Goal: Information Seeking & Learning: Learn about a topic

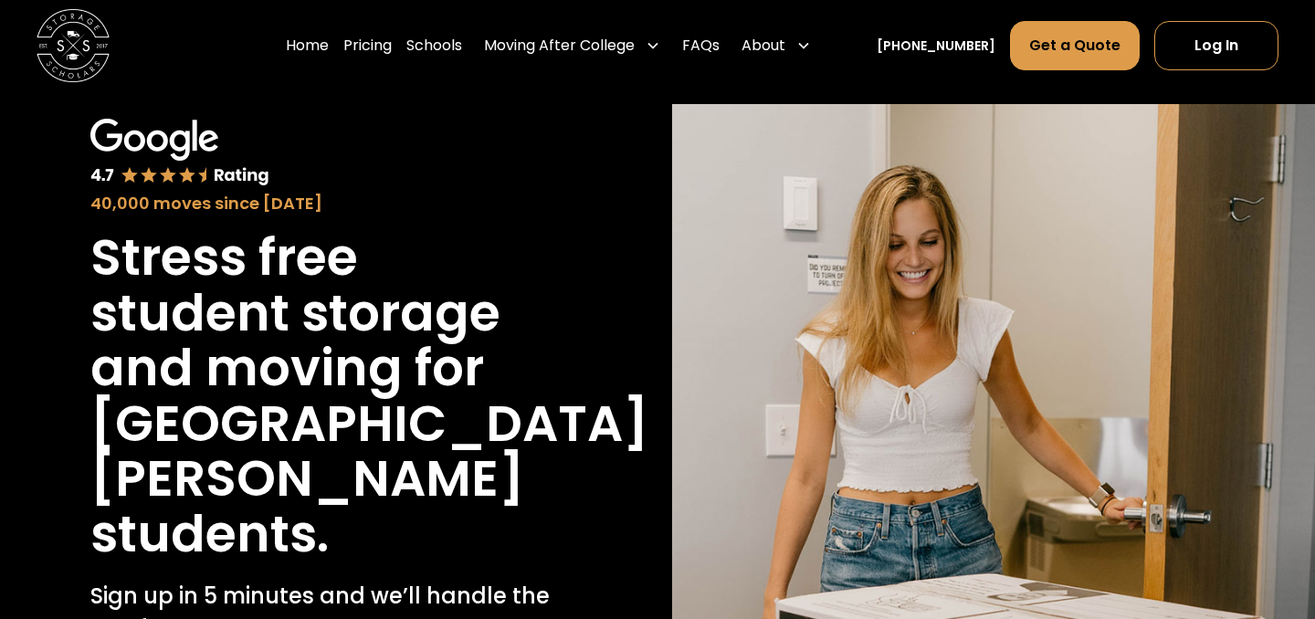
scroll to position [79, 0]
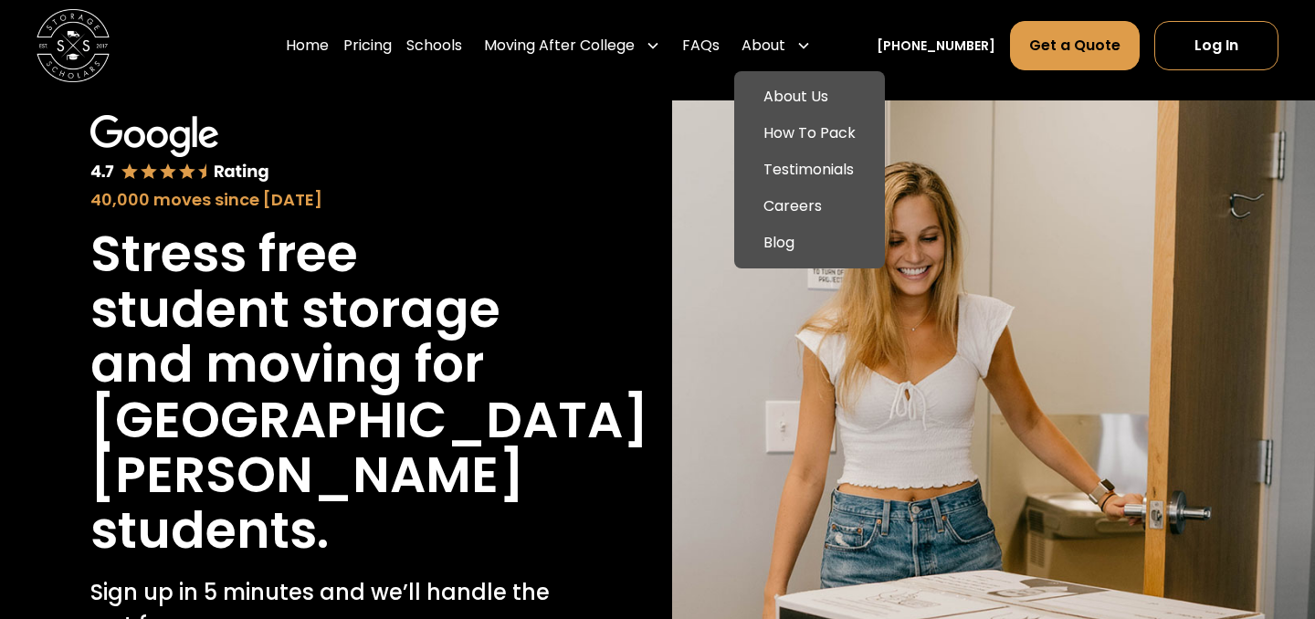
click at [811, 42] on icon at bounding box center [803, 45] width 15 height 15
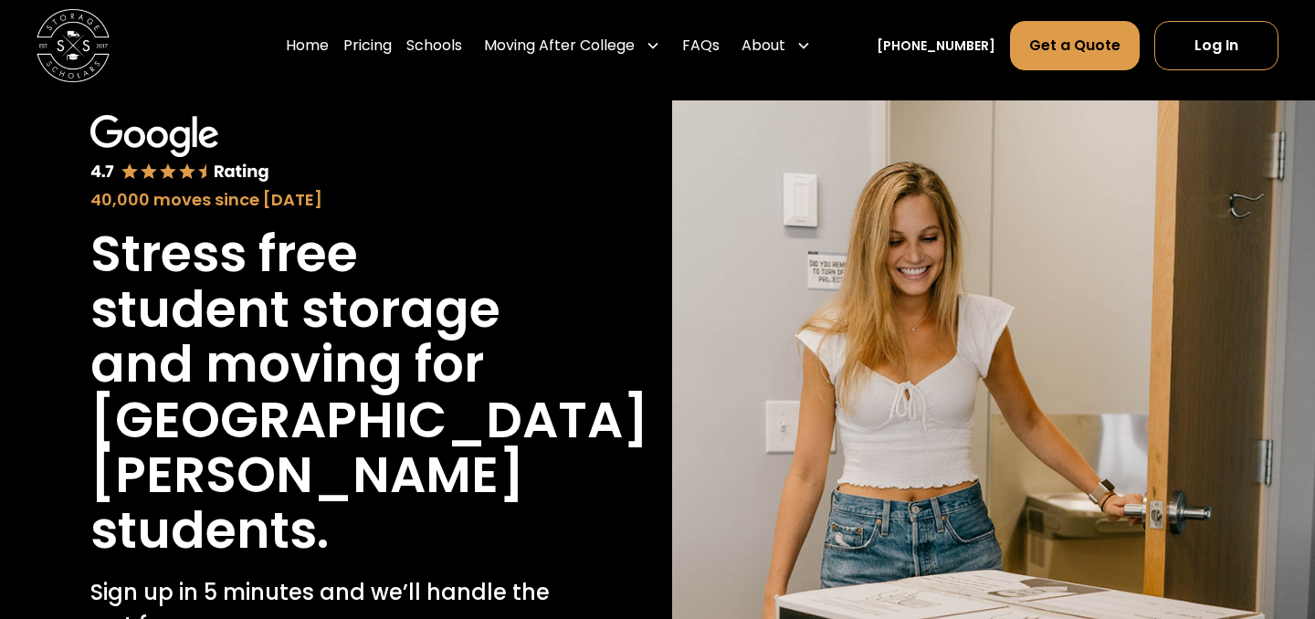
click at [785, 47] on div "About" at bounding box center [763, 46] width 44 height 22
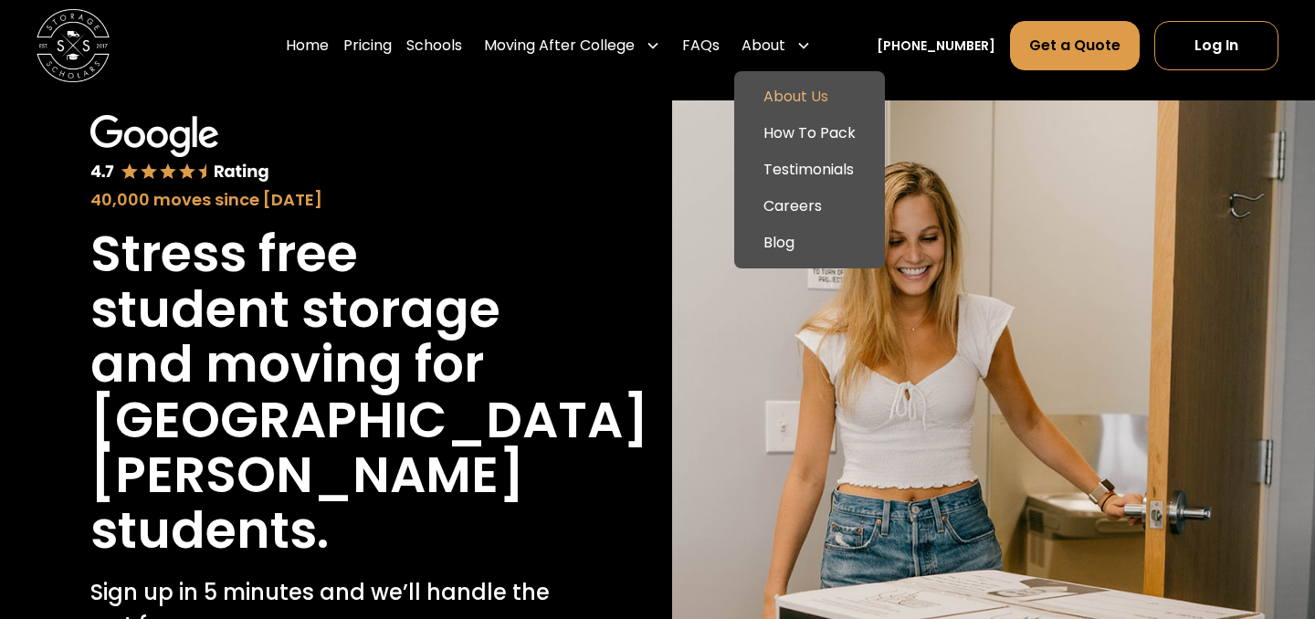
click at [809, 100] on link "About Us" at bounding box center [809, 97] width 136 height 37
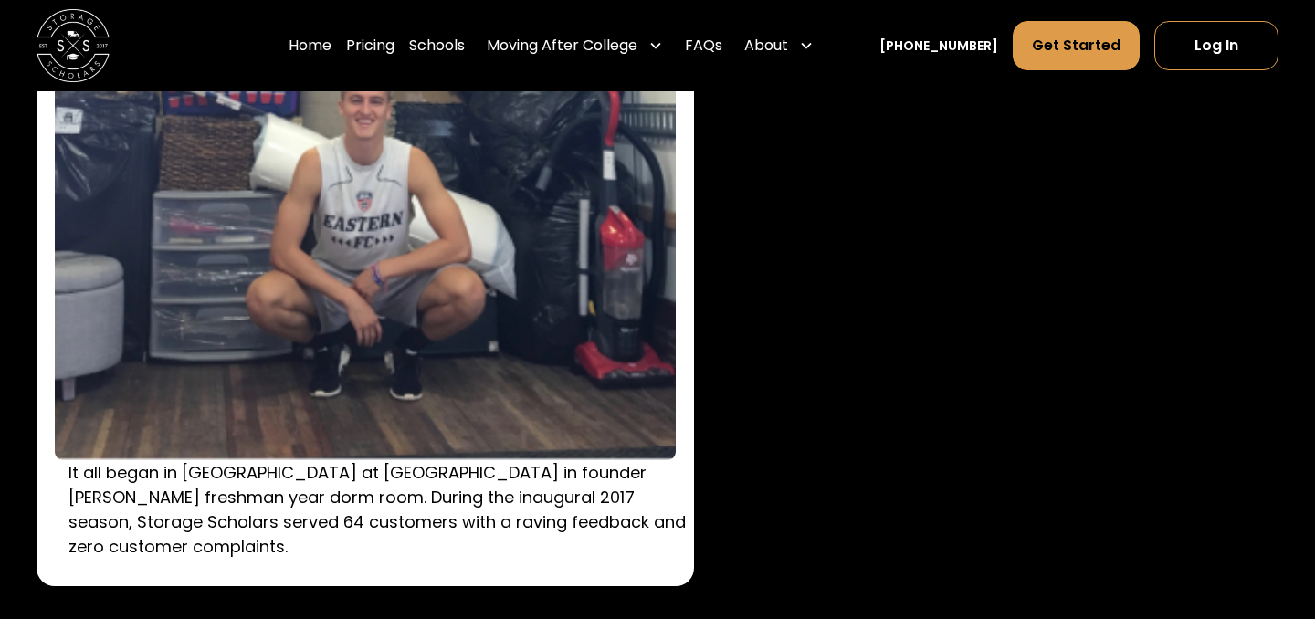
scroll to position [2603, 0]
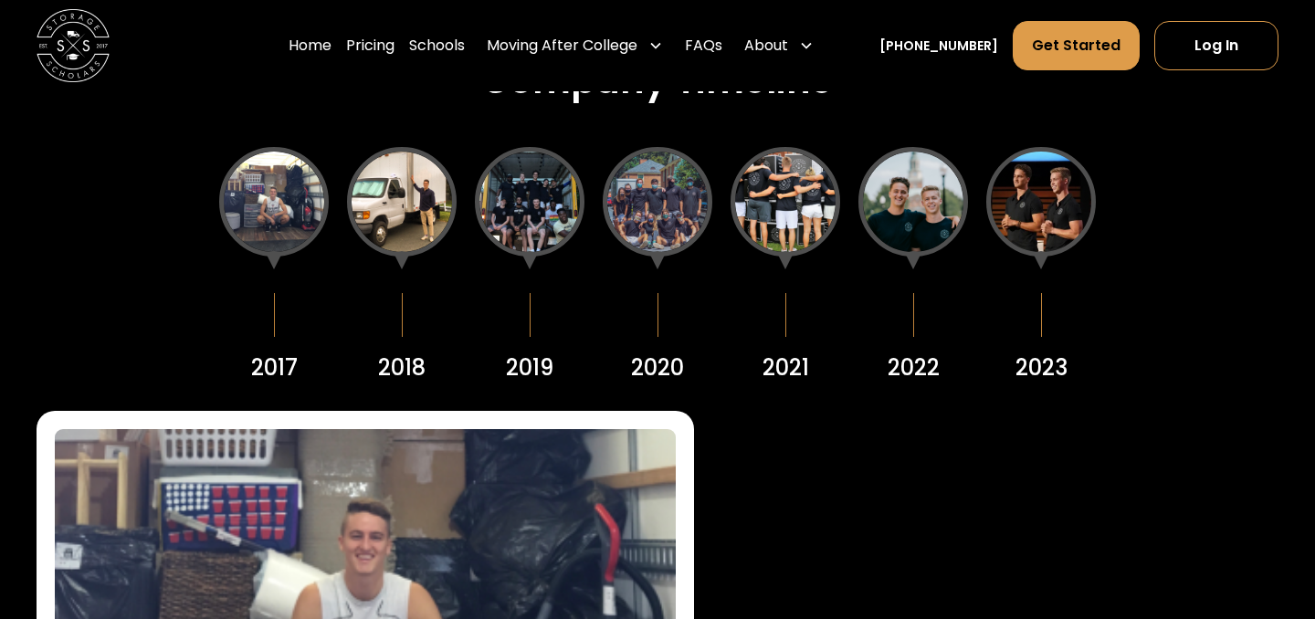
click at [403, 201] on div at bounding box center [402, 202] width 110 height 110
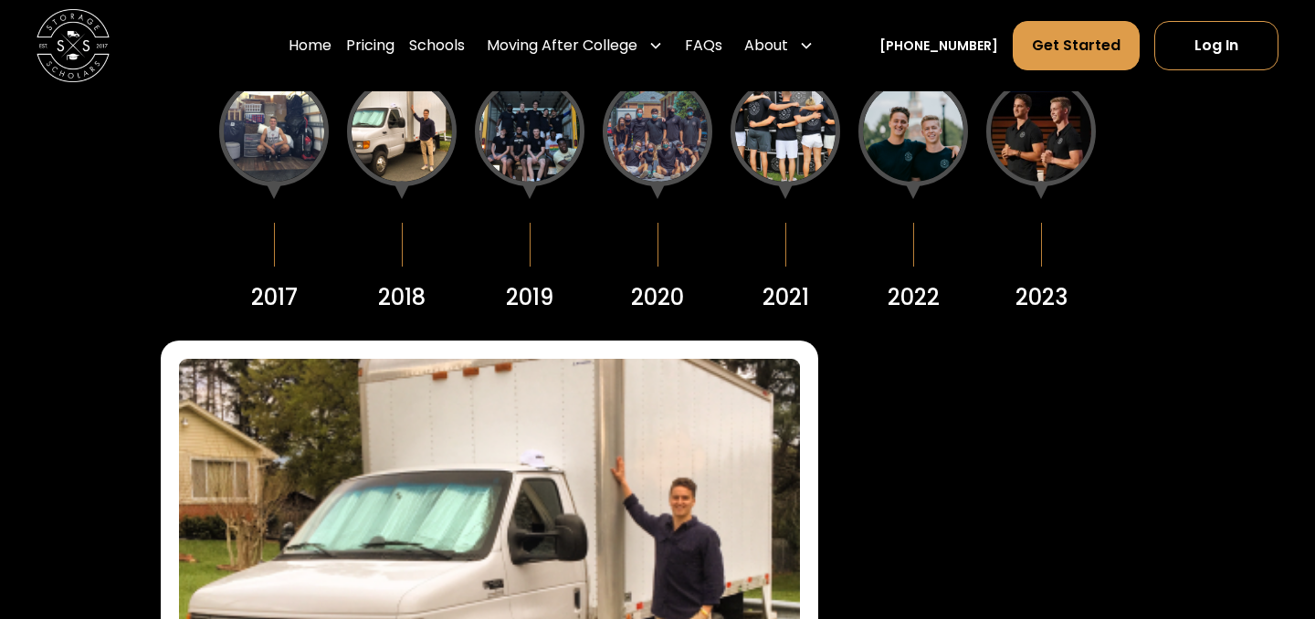
scroll to position [2253, 0]
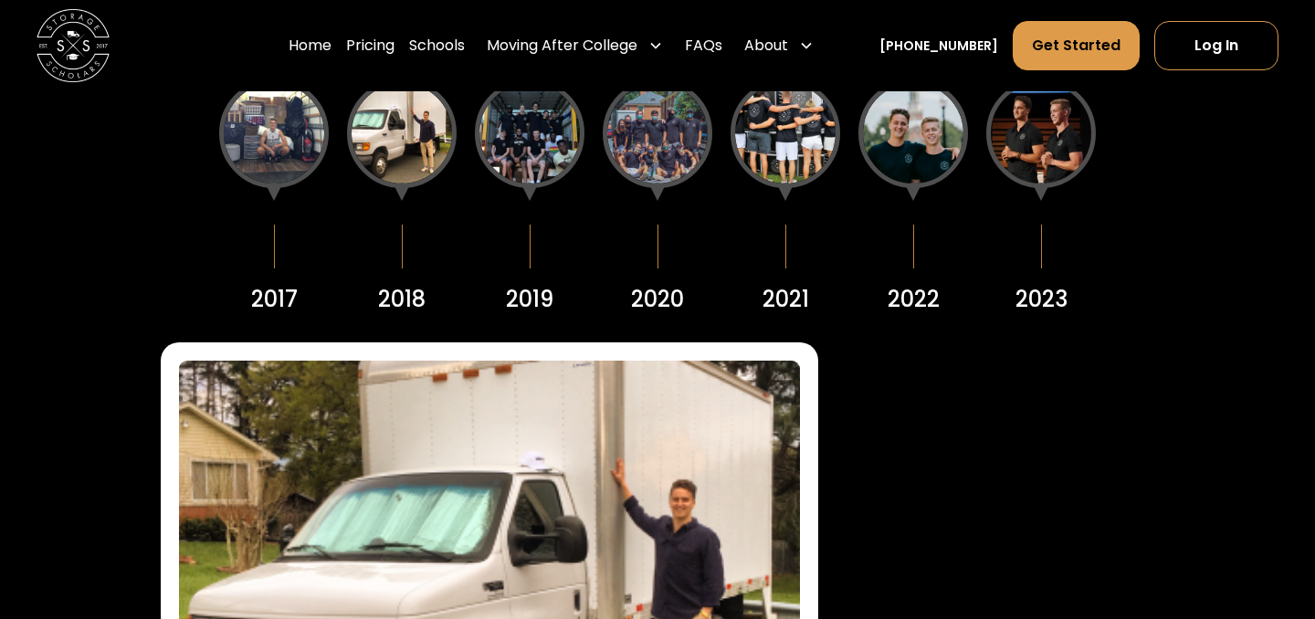
click at [521, 143] on div at bounding box center [530, 134] width 110 height 110
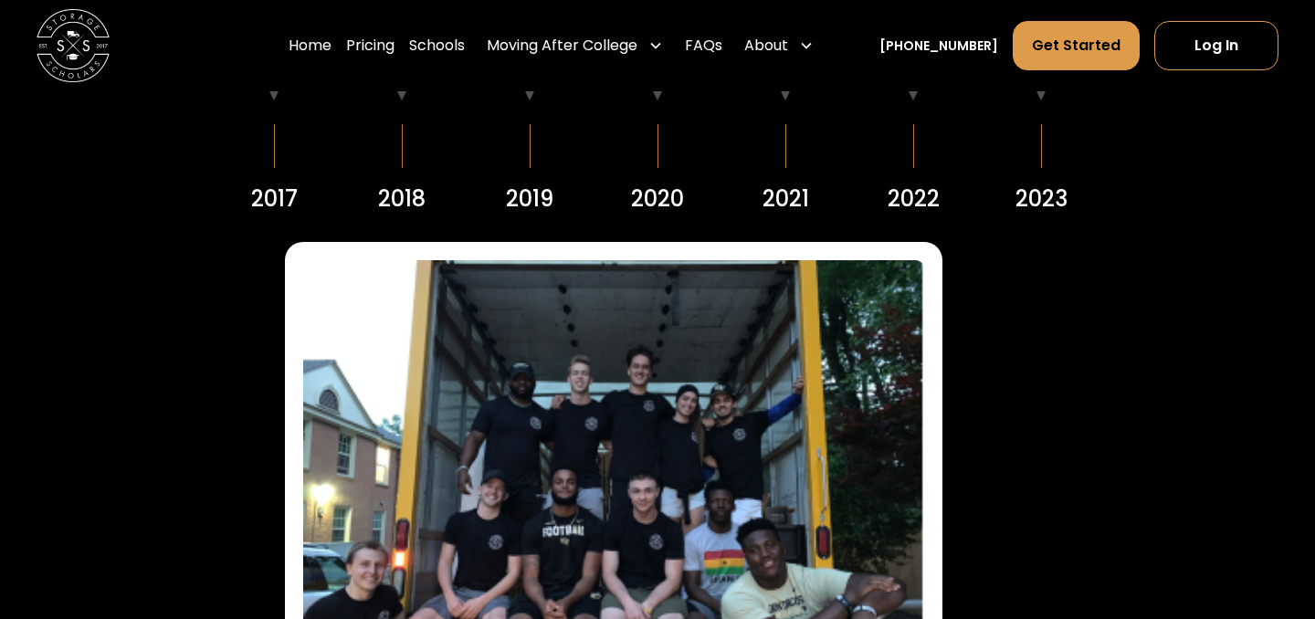
scroll to position [2143, 0]
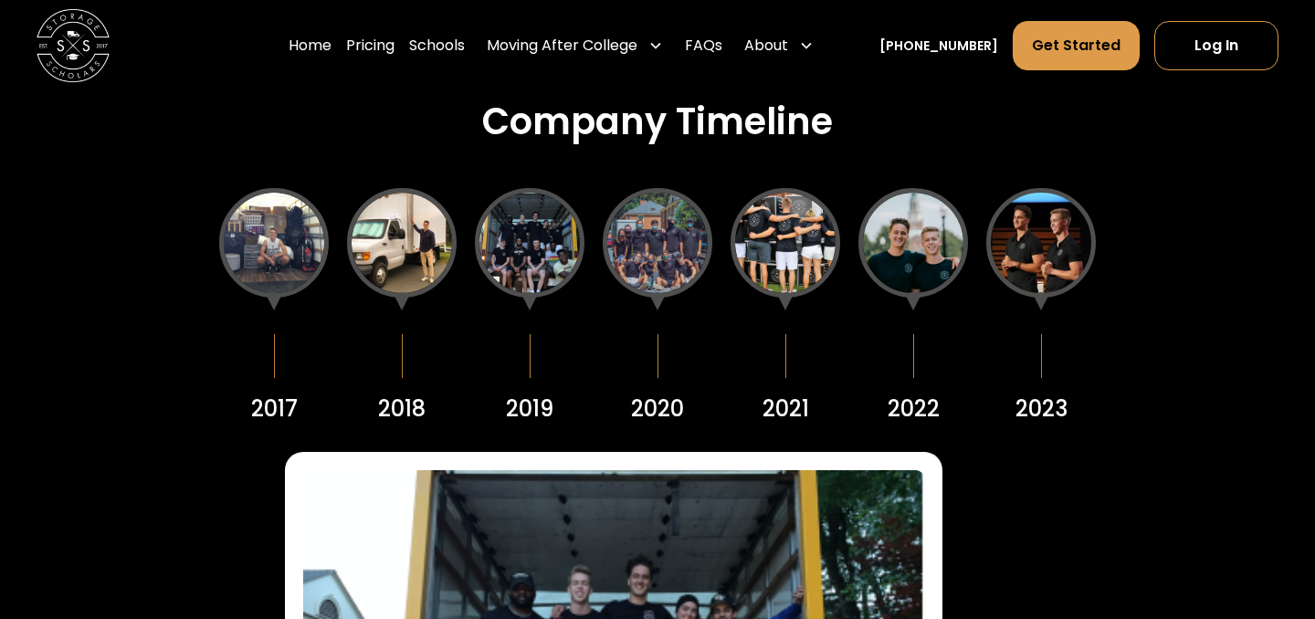
click at [660, 244] on div at bounding box center [657, 243] width 110 height 110
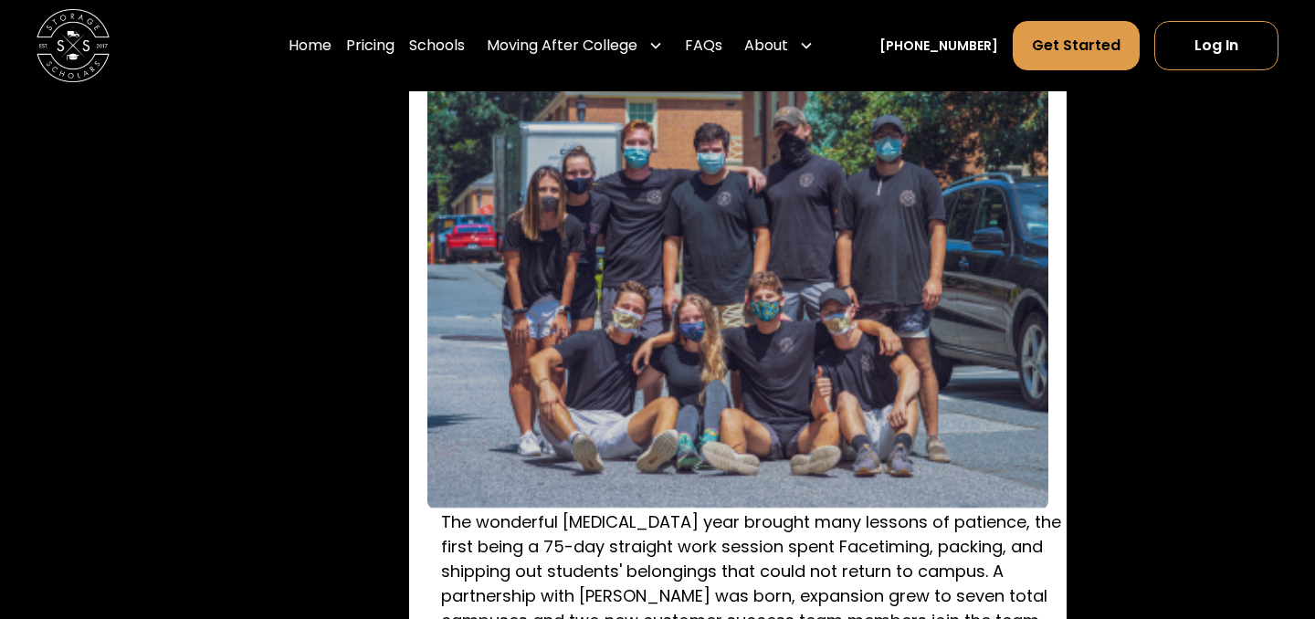
scroll to position [2616, 0]
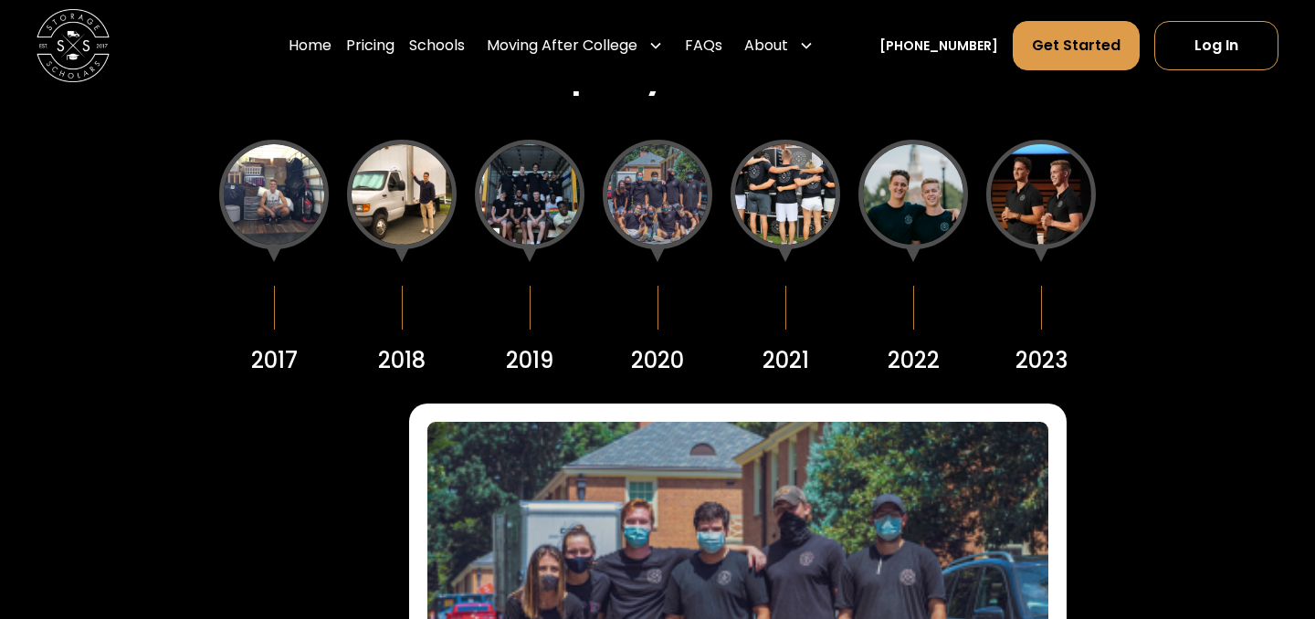
click at [776, 191] on div at bounding box center [785, 195] width 110 height 110
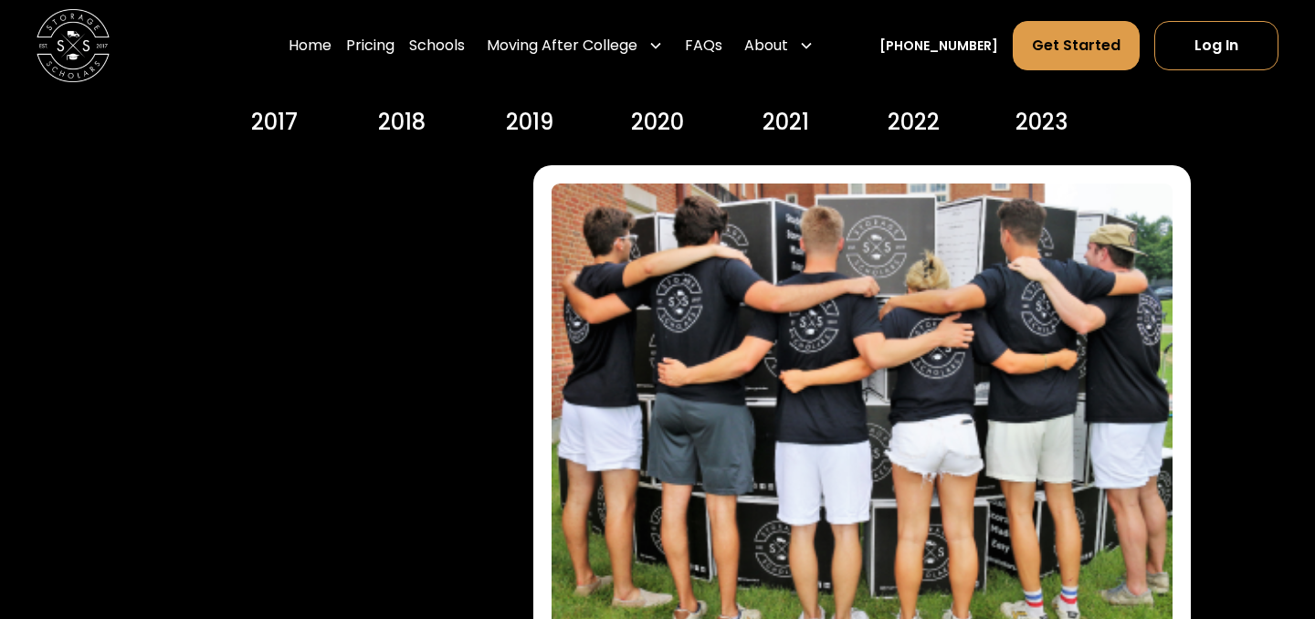
scroll to position [2181, 0]
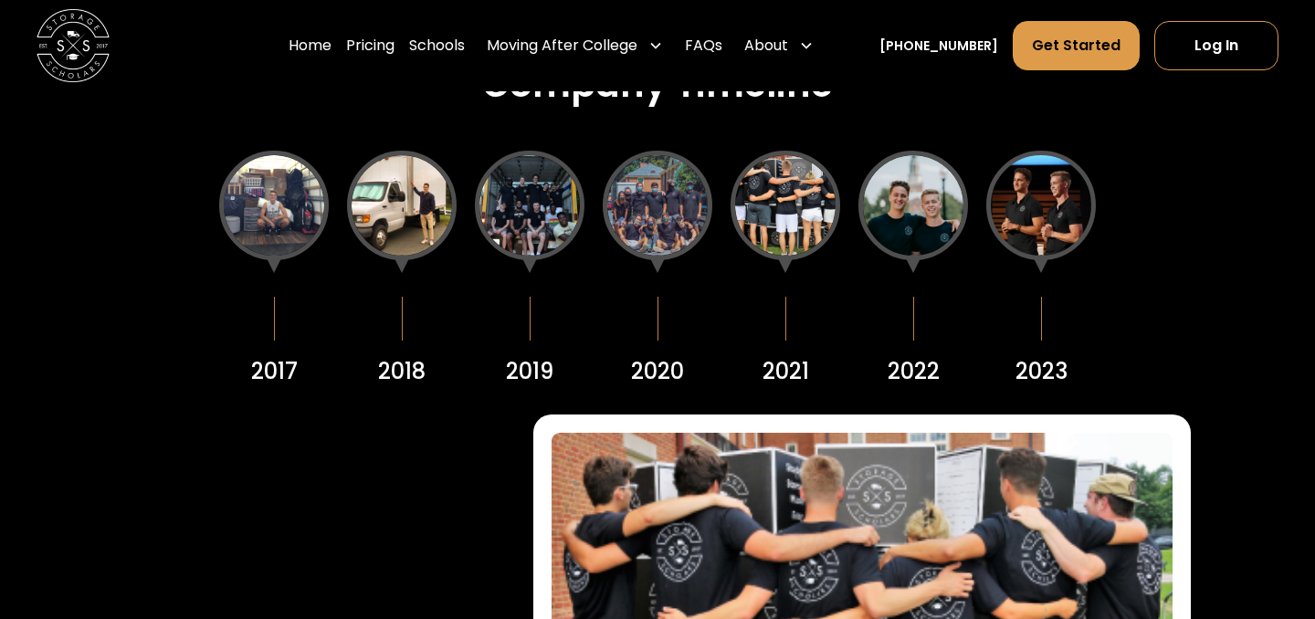
click at [651, 198] on div at bounding box center [657, 206] width 110 height 110
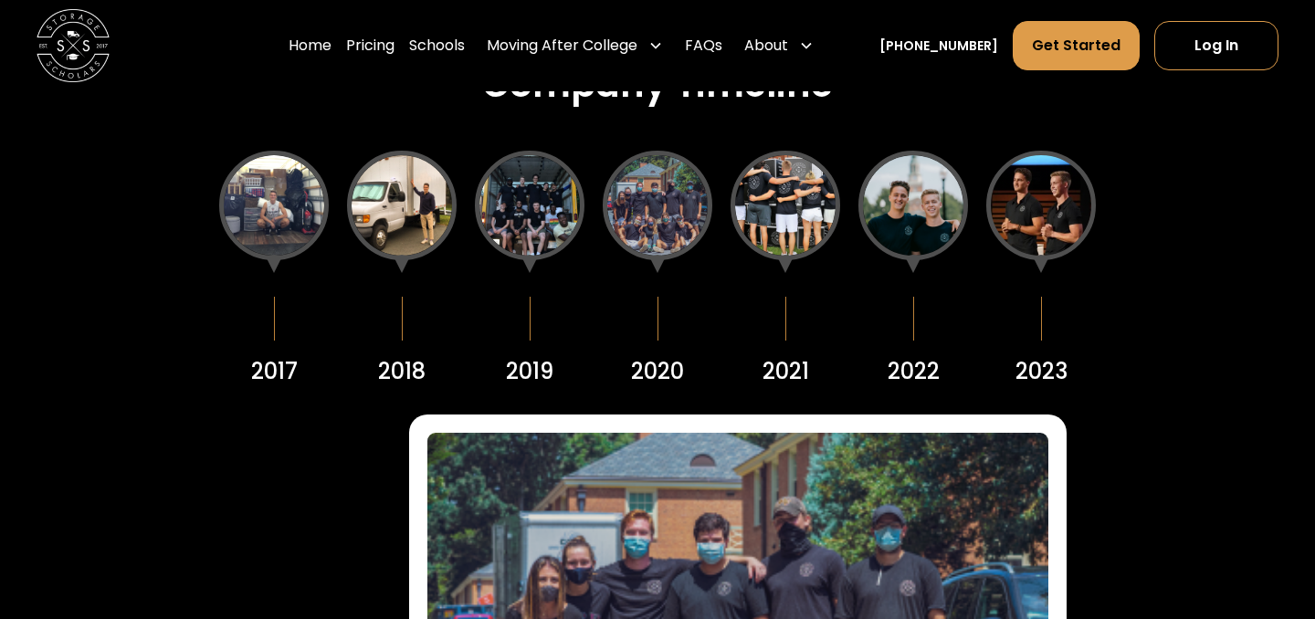
click at [786, 198] on div at bounding box center [785, 206] width 110 height 110
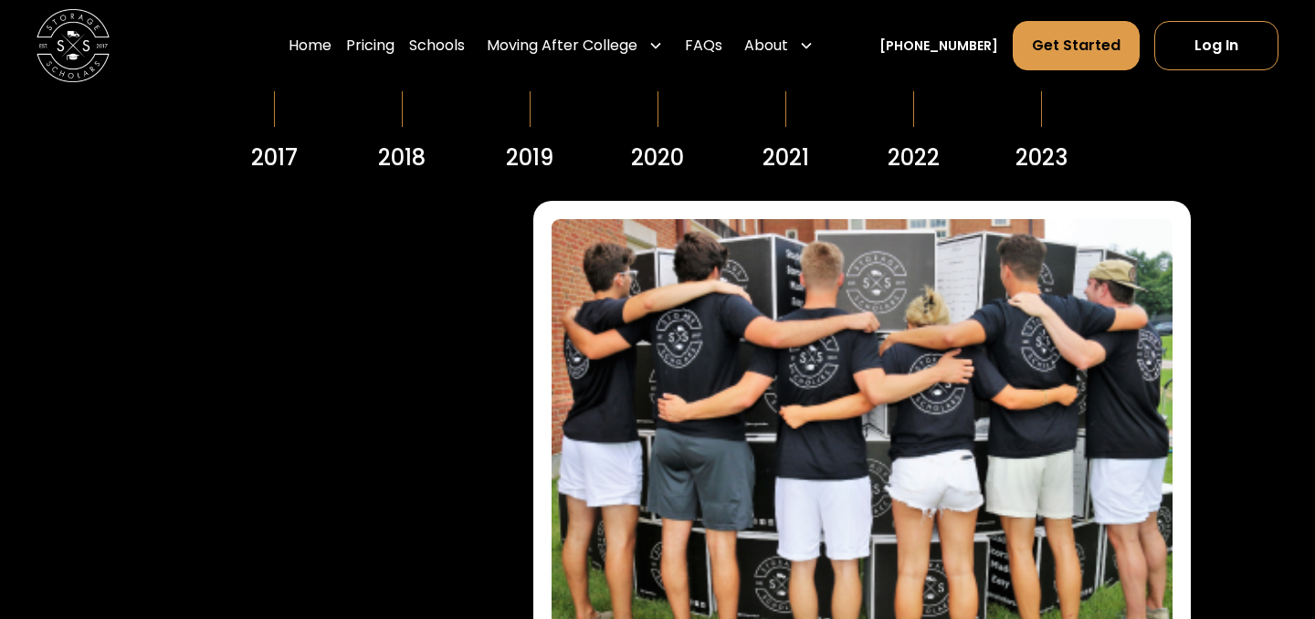
scroll to position [2241, 0]
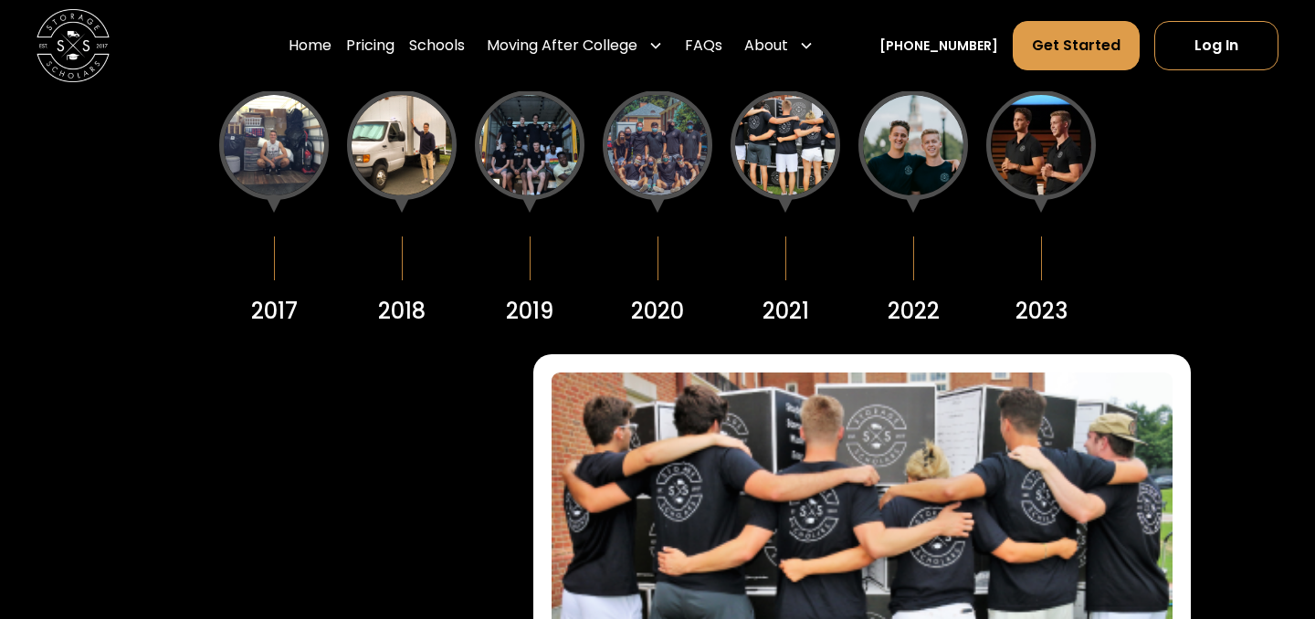
click at [927, 131] on div at bounding box center [913, 145] width 110 height 110
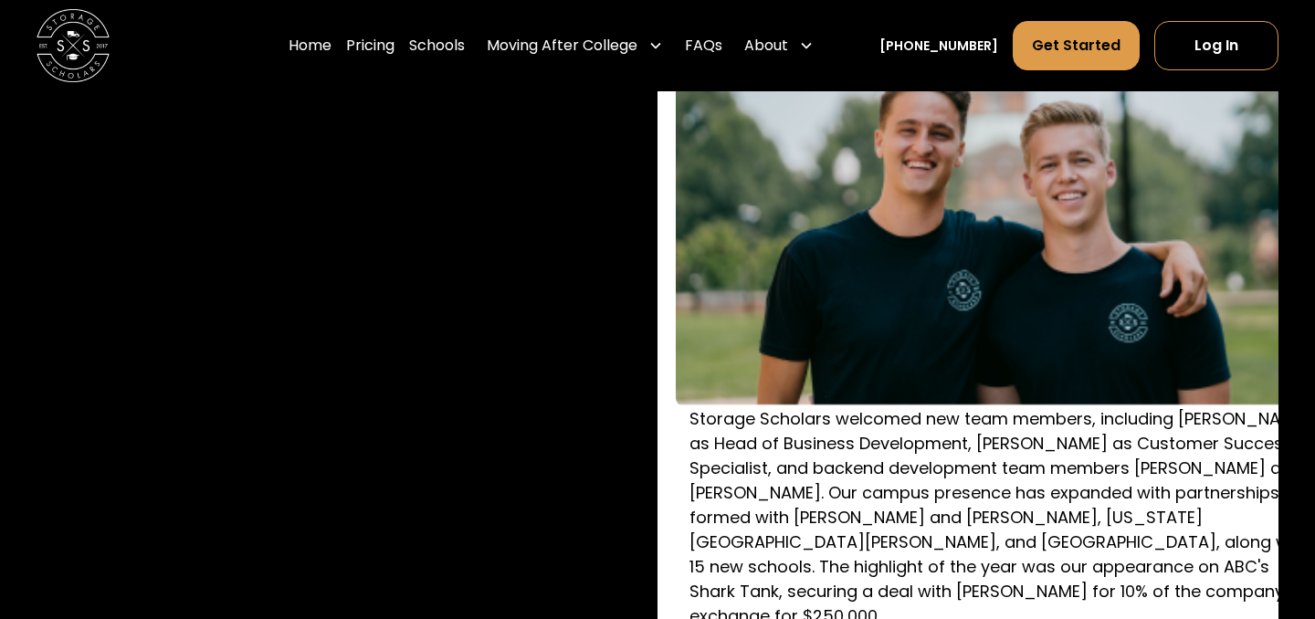
scroll to position [2675, 0]
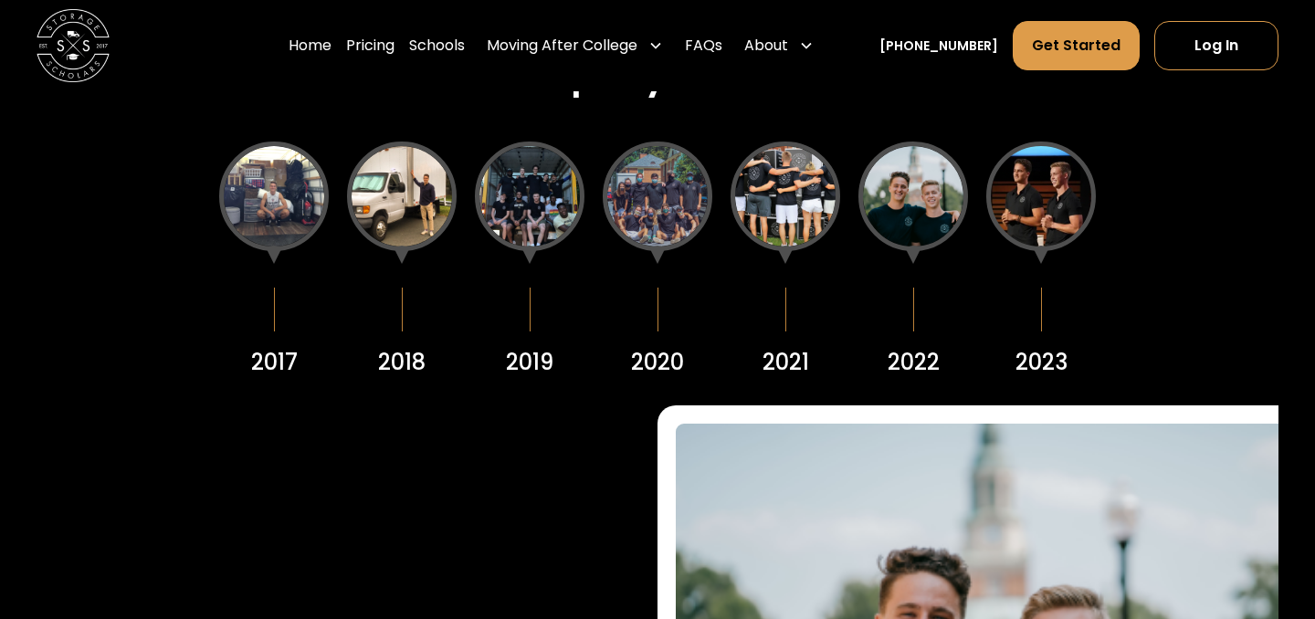
click at [1053, 174] on div at bounding box center [1041, 196] width 110 height 110
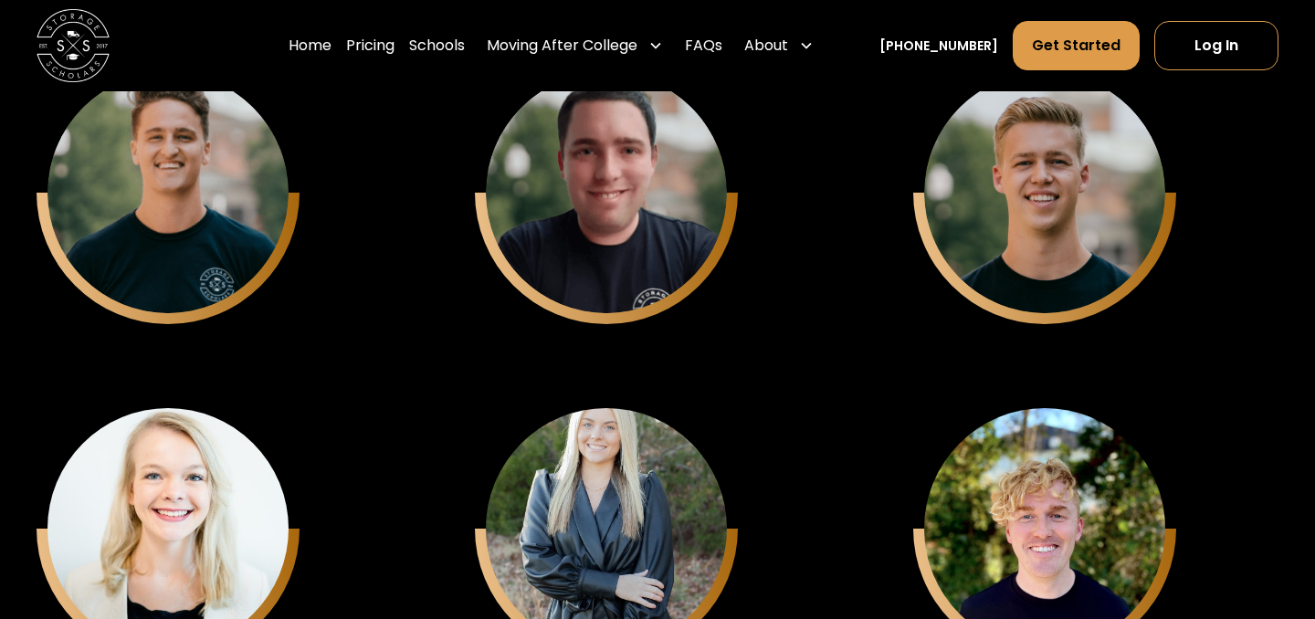
scroll to position [4963, 0]
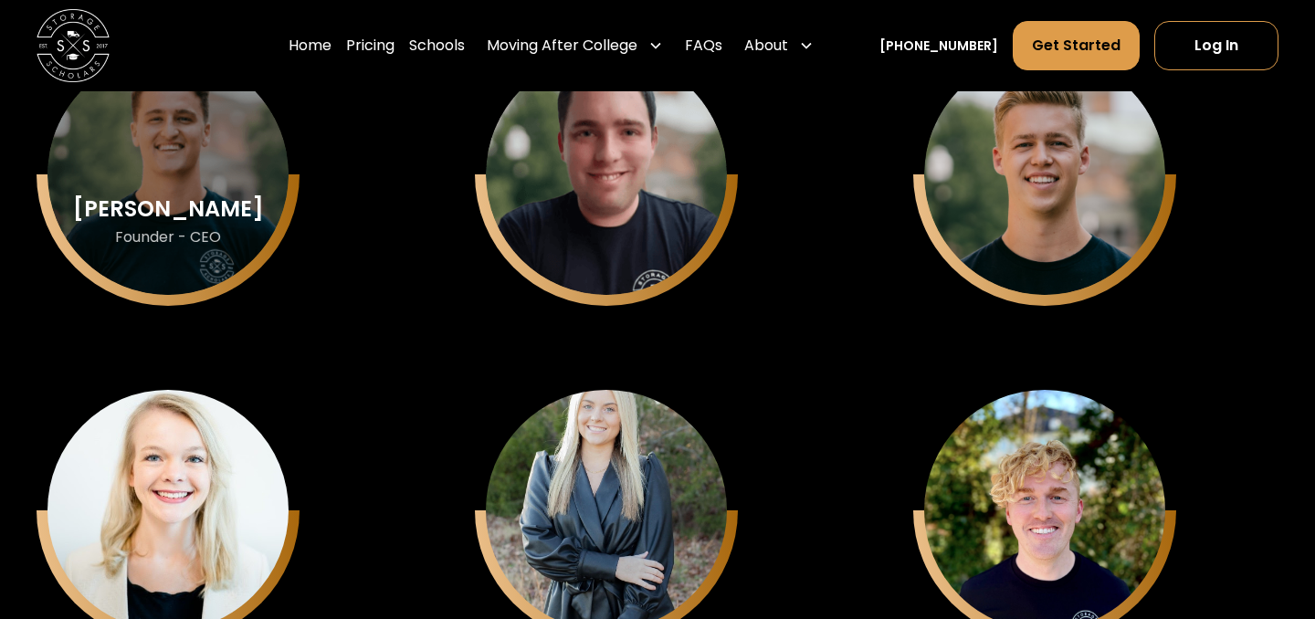
click at [167, 197] on div "Sam Chason" at bounding box center [168, 209] width 191 height 24
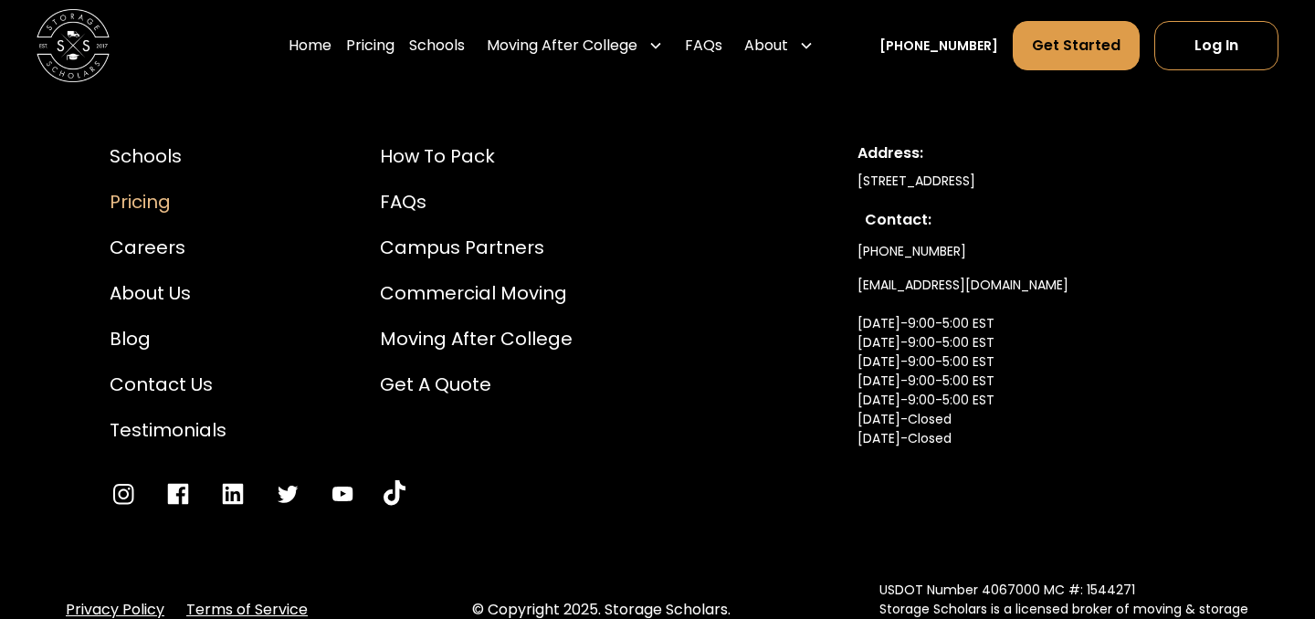
scroll to position [10073, 0]
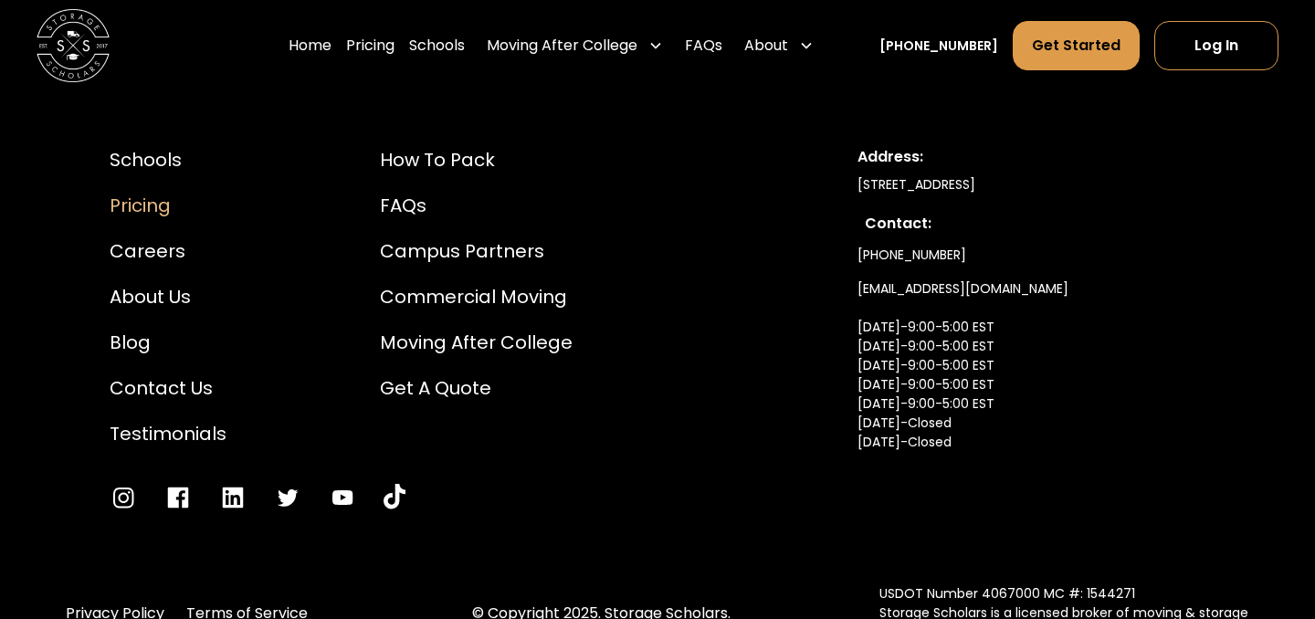
click at [144, 192] on div "Pricing" at bounding box center [168, 205] width 117 height 27
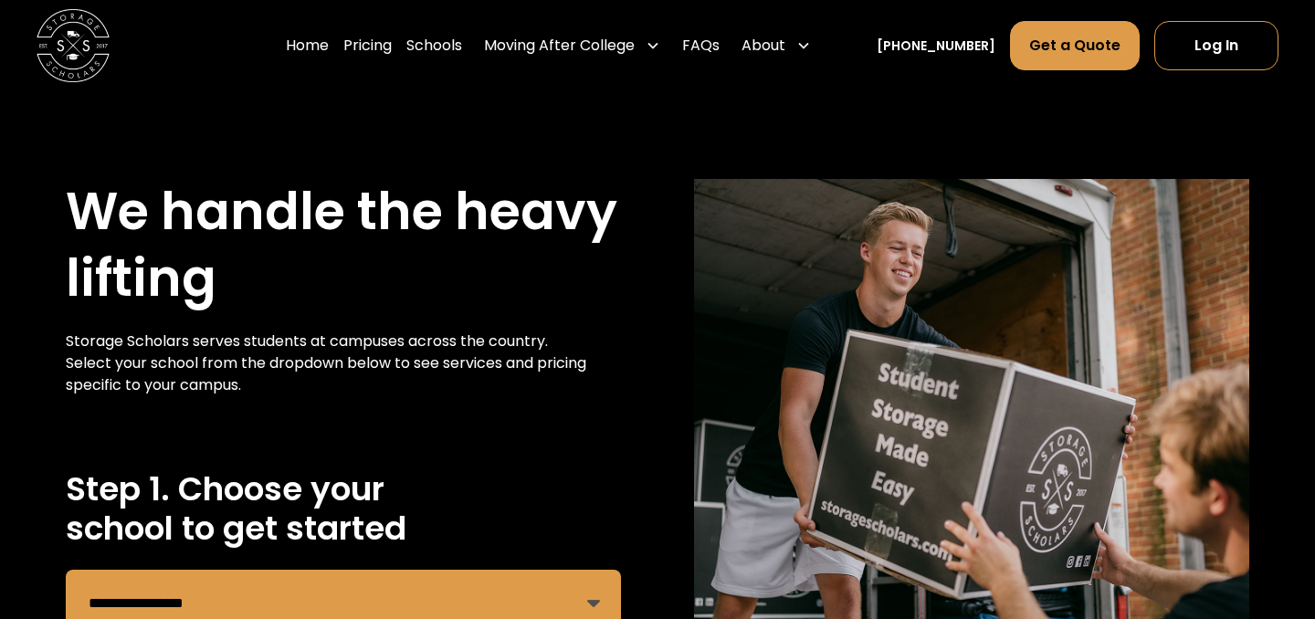
scroll to position [464, 0]
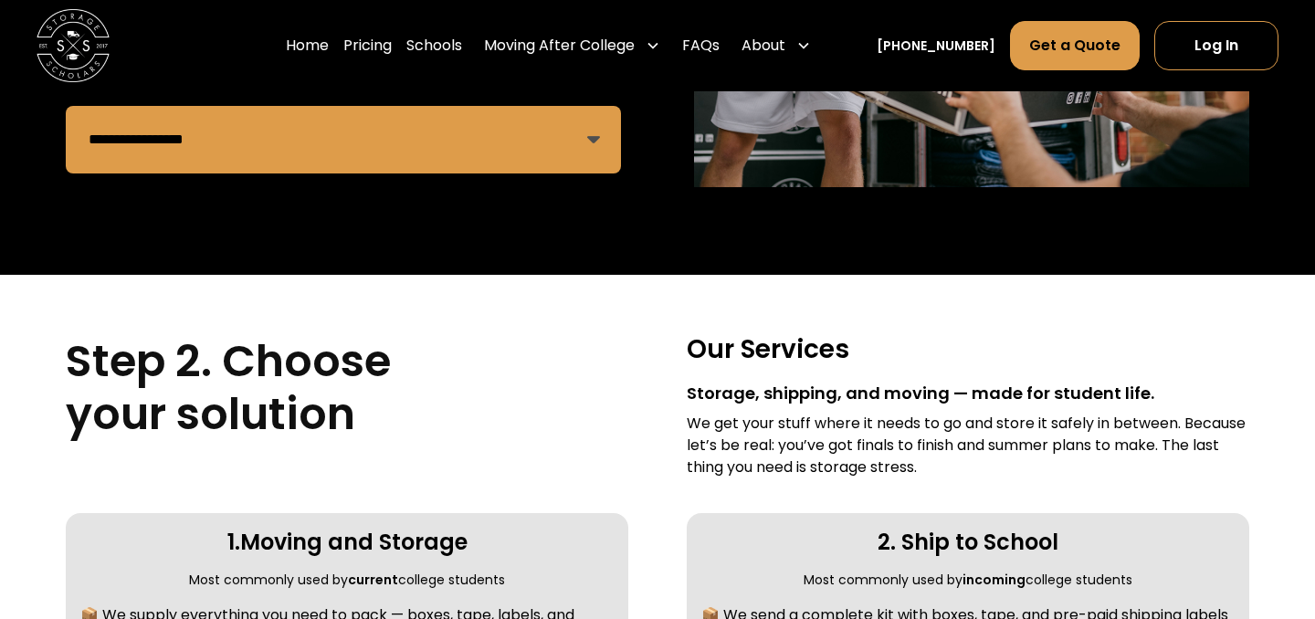
click at [534, 149] on select "**********" at bounding box center [343, 140] width 555 height 68
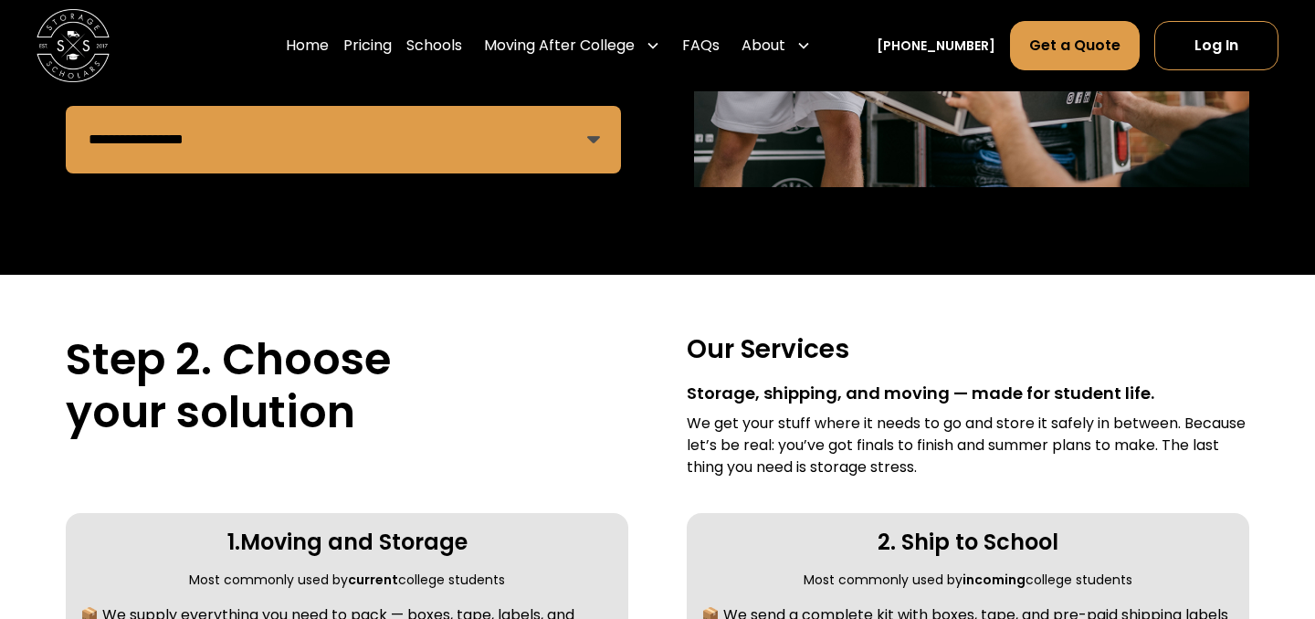
select select "**********"
click at [66, 106] on select "**********" at bounding box center [343, 140] width 555 height 68
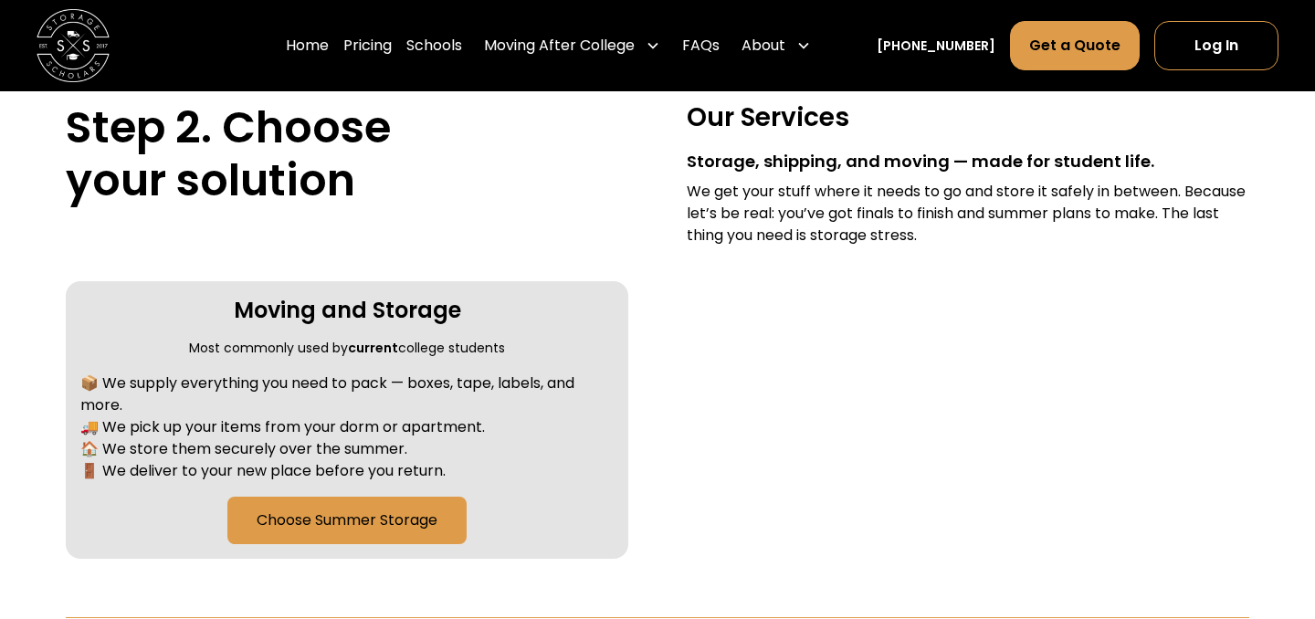
scroll to position [692, 0]
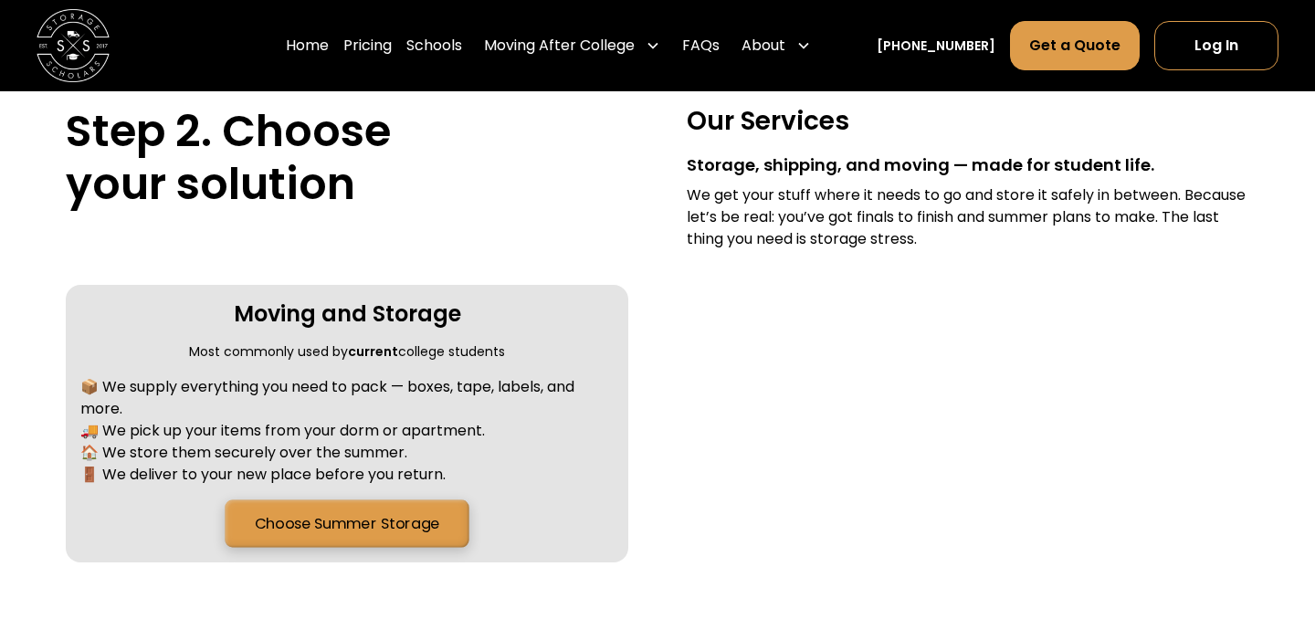
click at [355, 535] on link "Choose Summer Storage" at bounding box center [347, 523] width 244 height 47
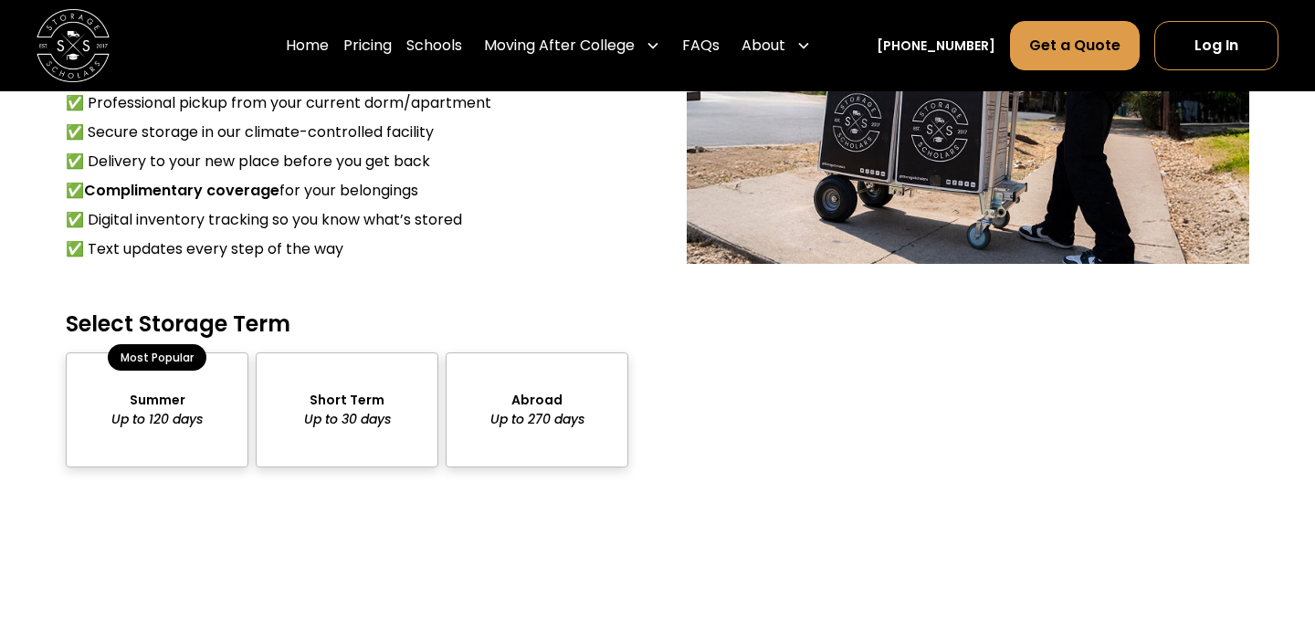
scroll to position [1572, 0]
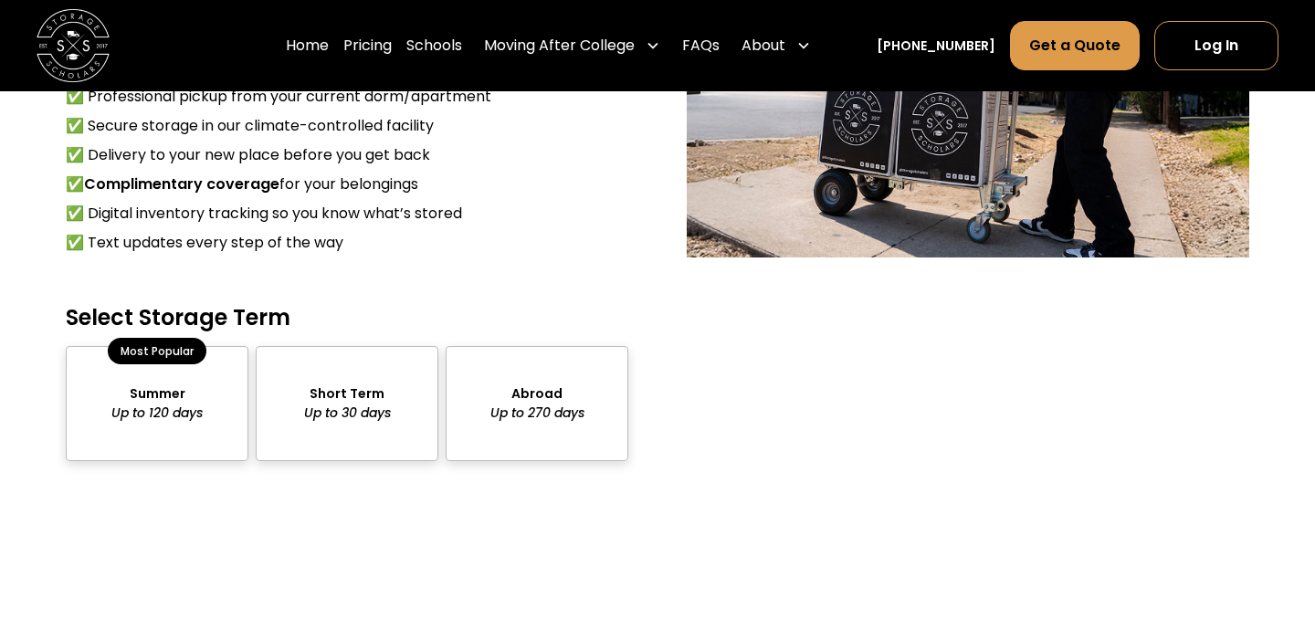
click at [148, 428] on div "package-pricing" at bounding box center [157, 403] width 183 height 114
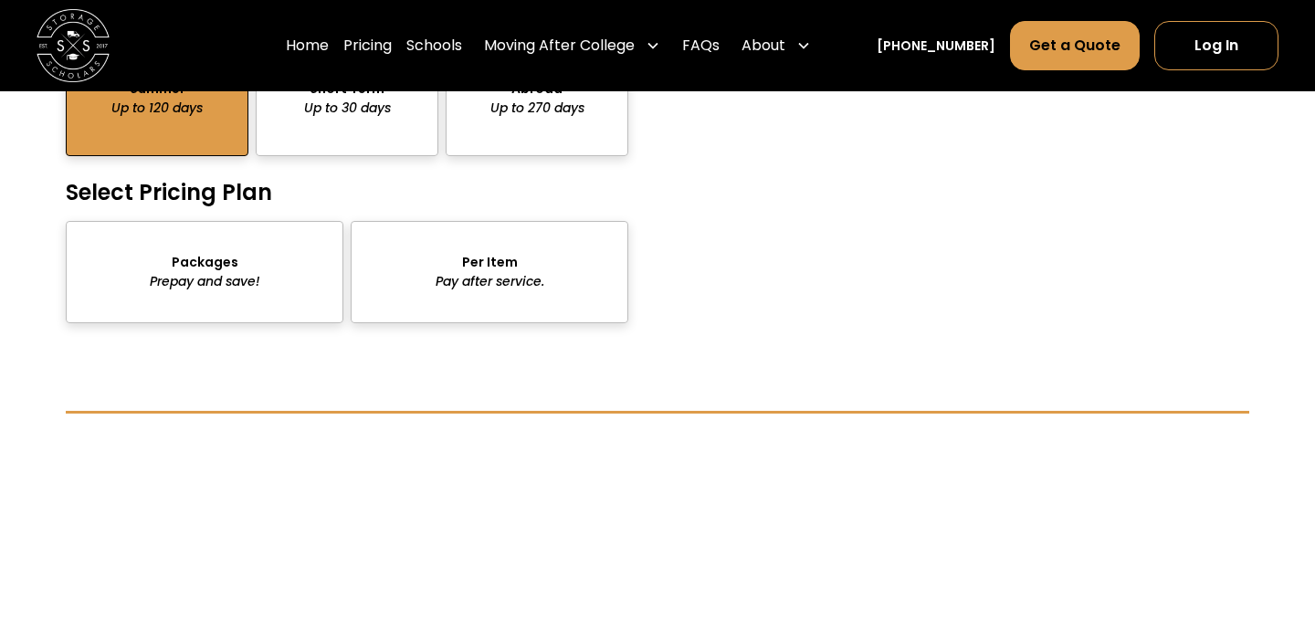
scroll to position [1881, 0]
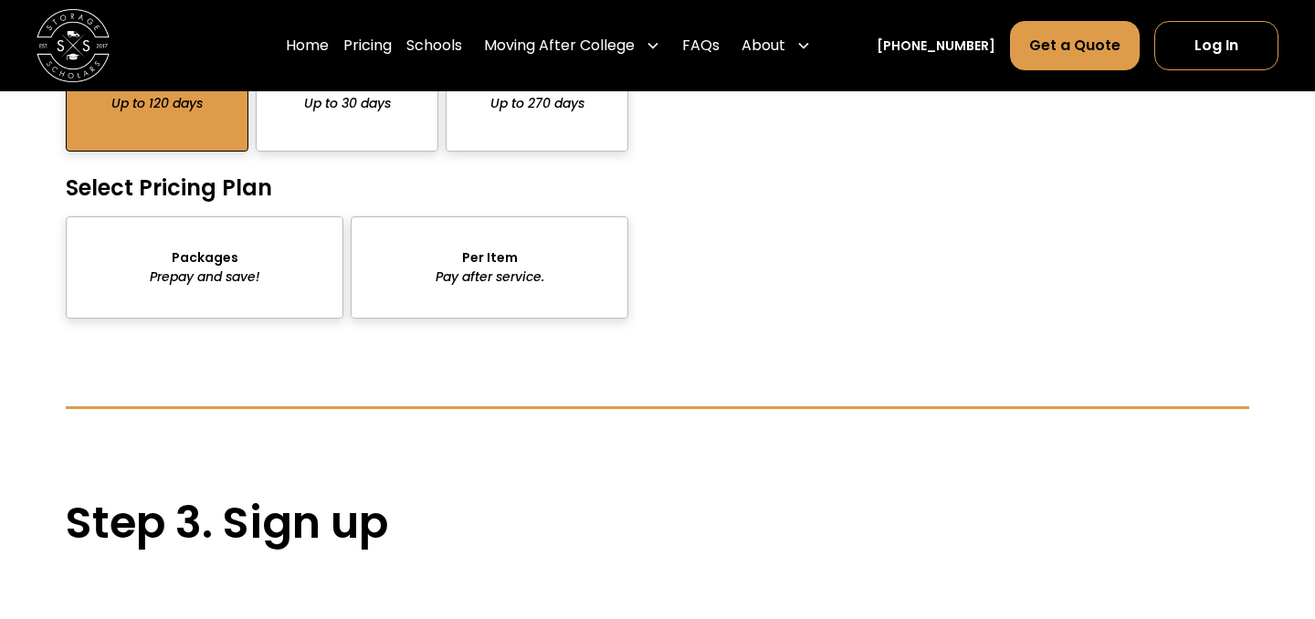
click at [244, 280] on div "package-pricing" at bounding box center [205, 267] width 278 height 102
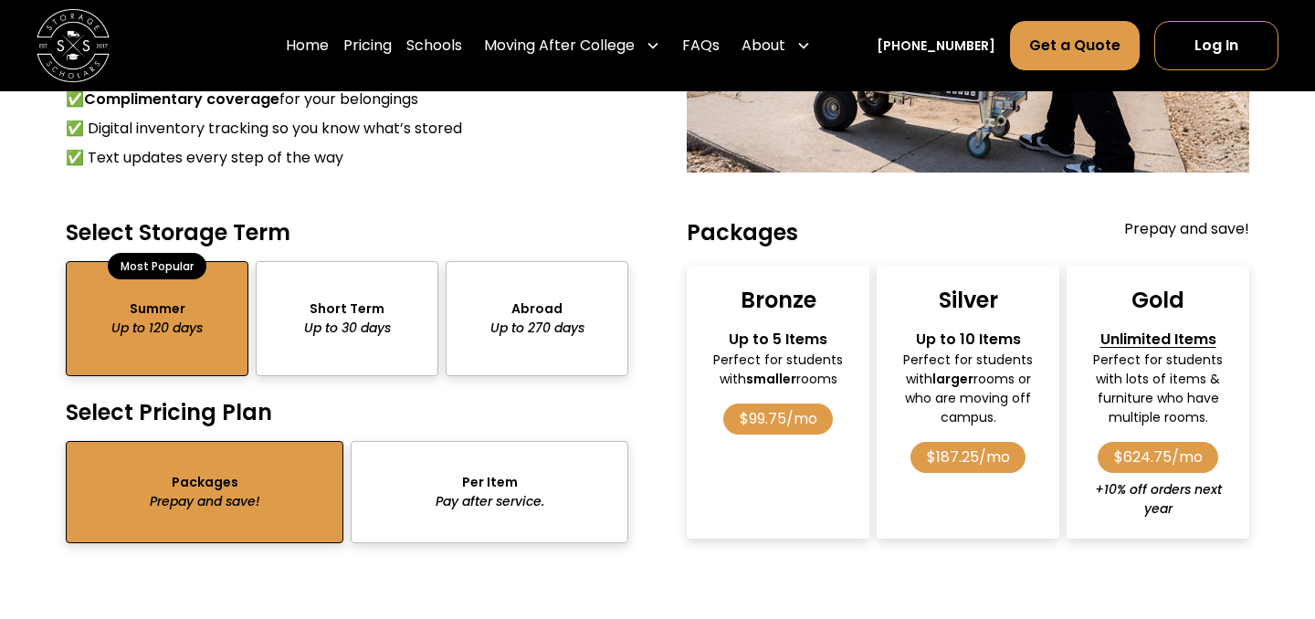
scroll to position [1655, 0]
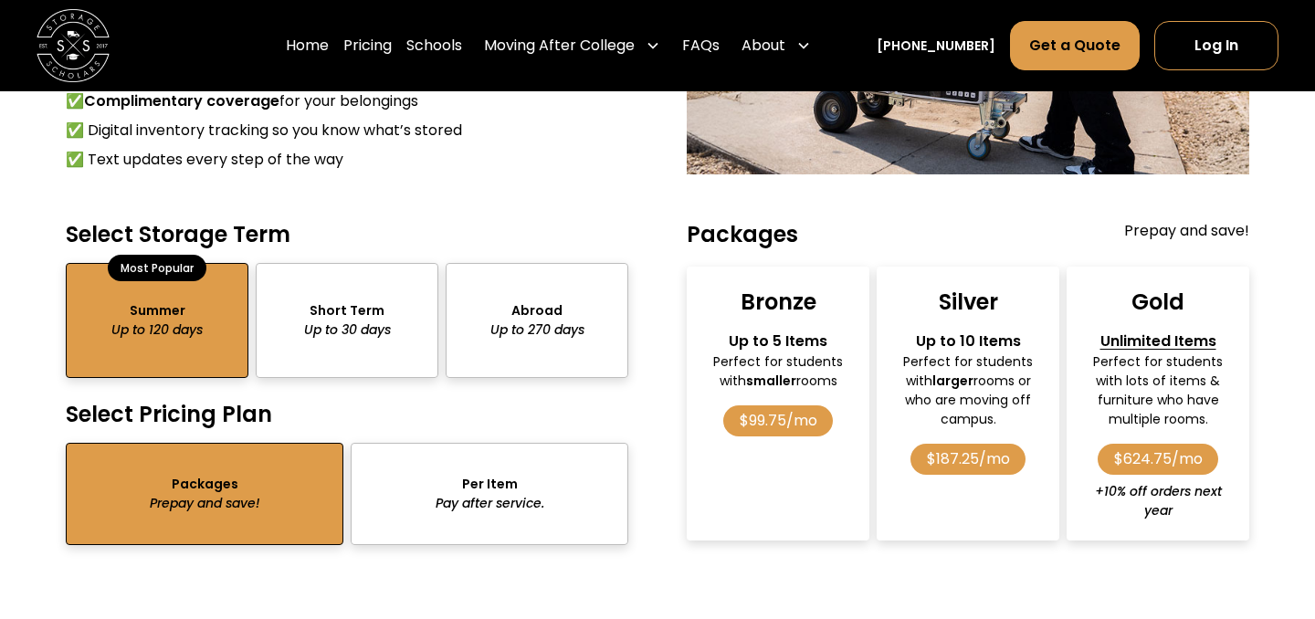
click at [380, 320] on div "package-pricing" at bounding box center [347, 320] width 183 height 114
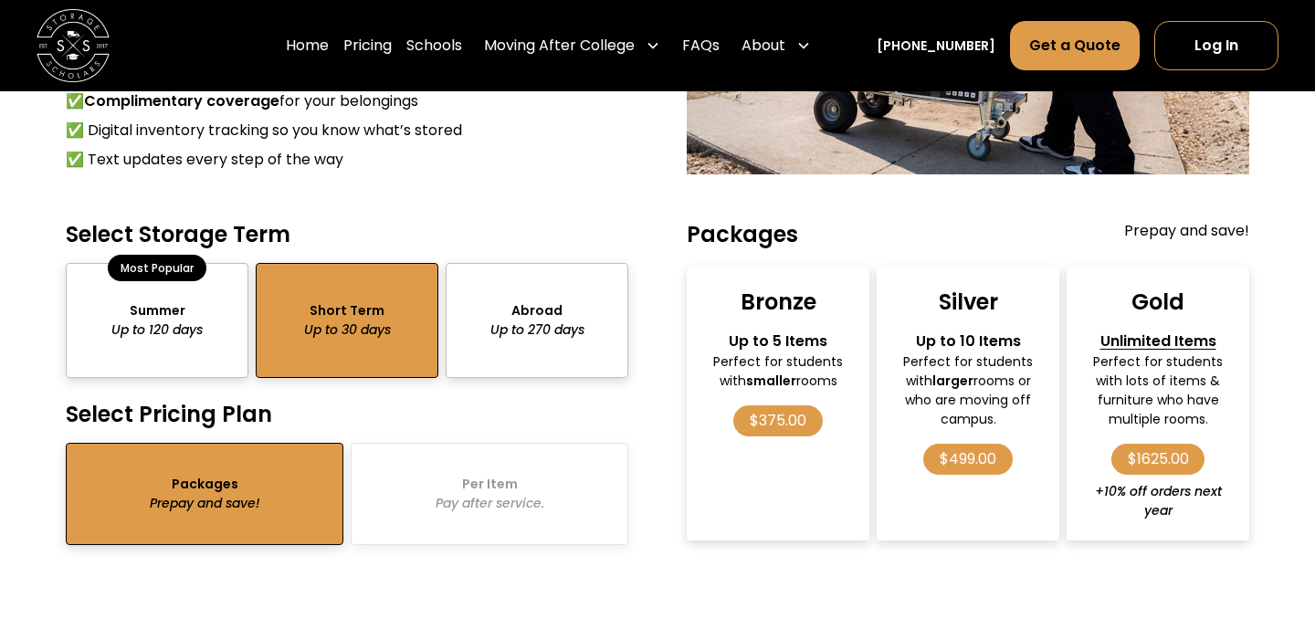
click at [110, 327] on div "package-pricing" at bounding box center [157, 320] width 183 height 114
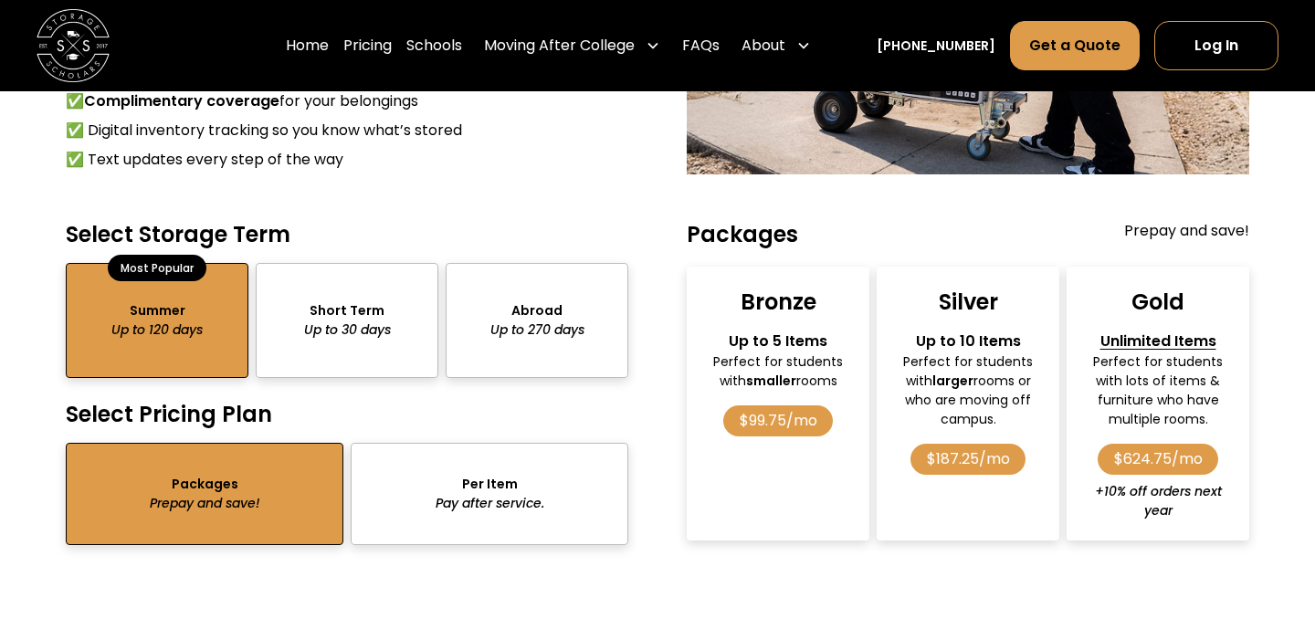
click at [350, 300] on div "package-pricing" at bounding box center [347, 320] width 183 height 114
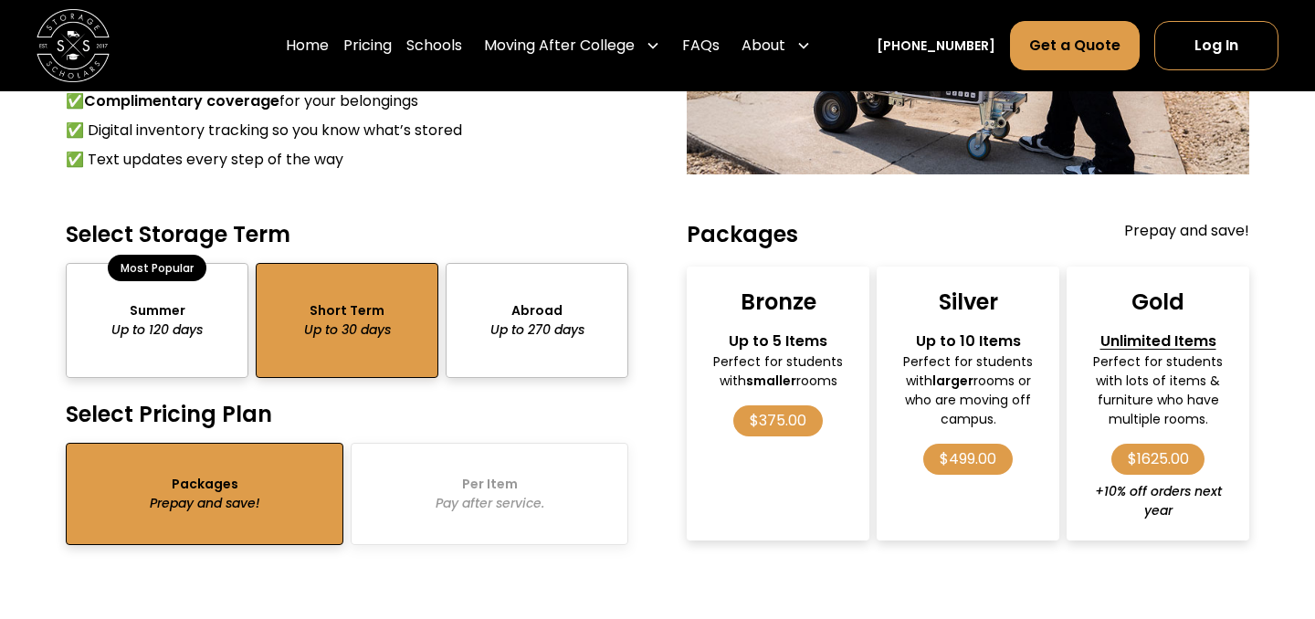
click at [529, 315] on div "package-pricing" at bounding box center [536, 320] width 183 height 114
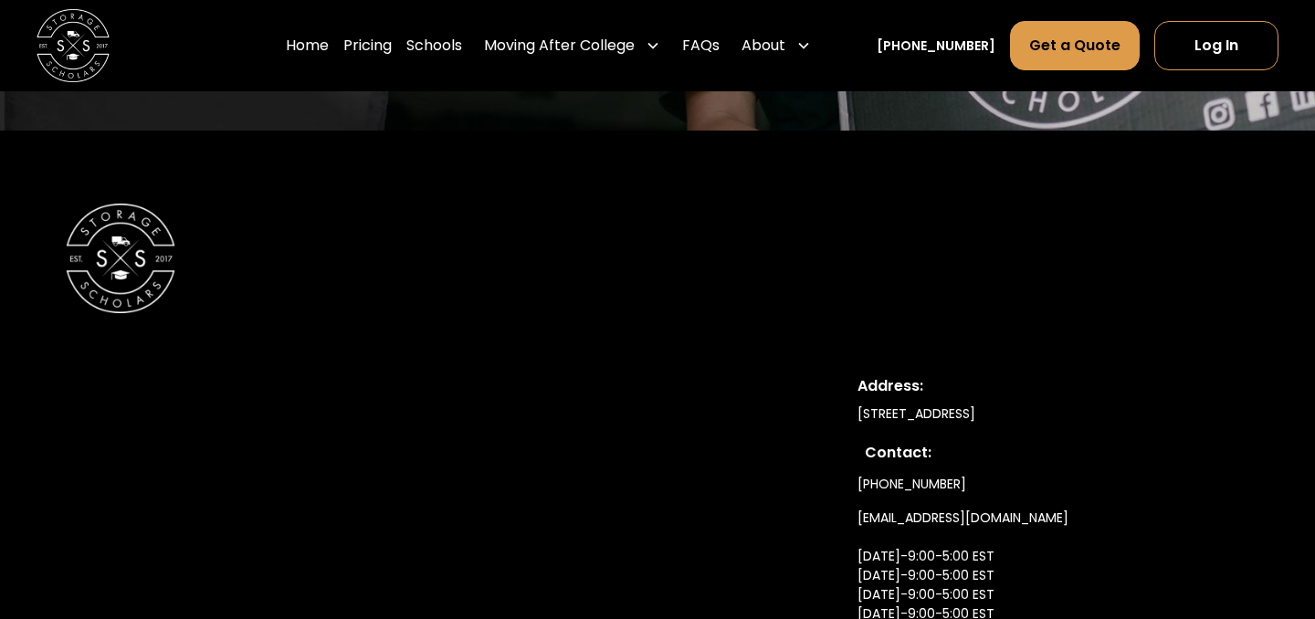
scroll to position [3776, 0]
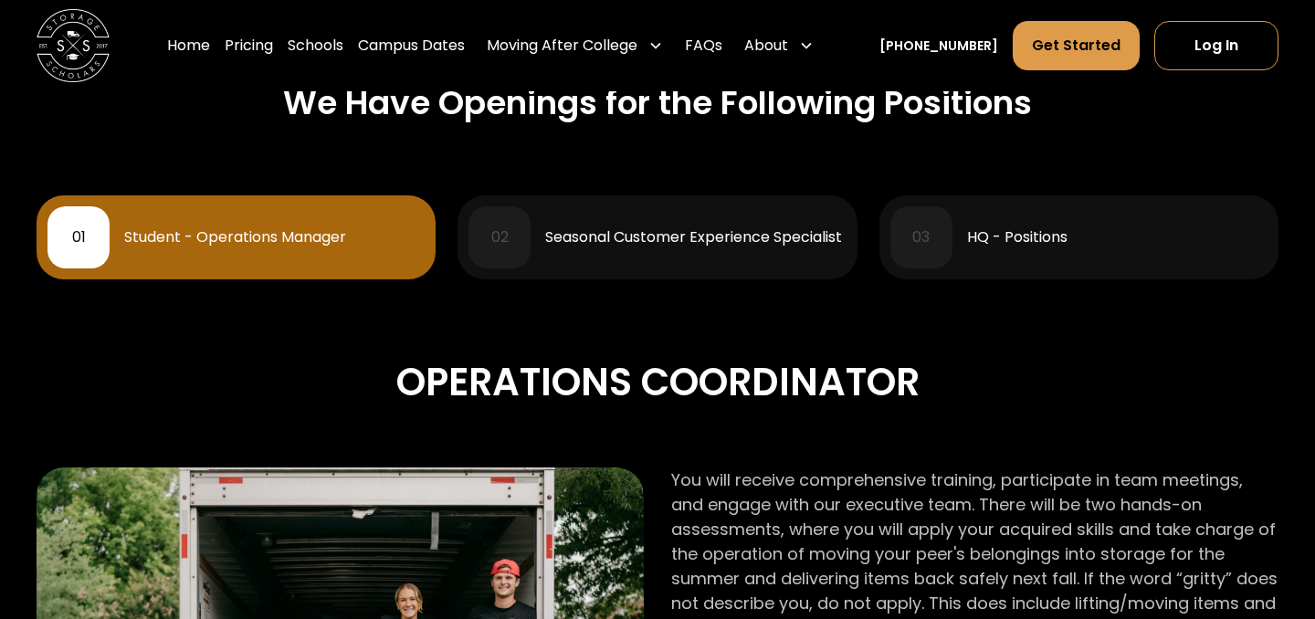
scroll to position [799, 0]
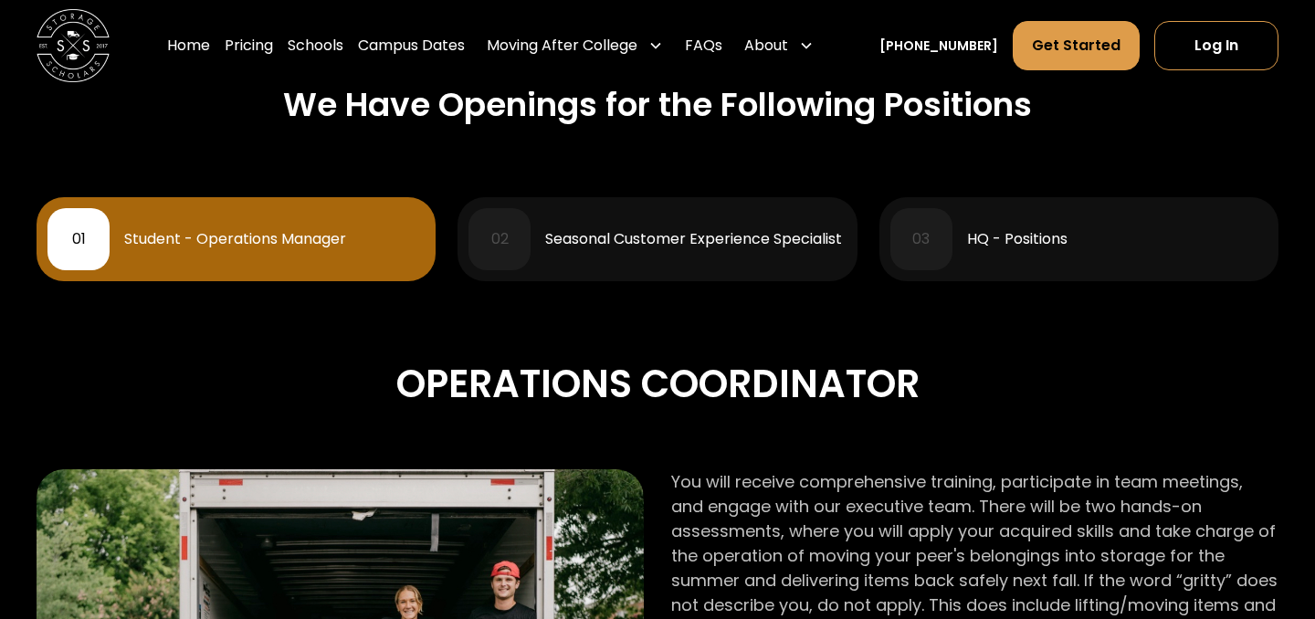
click at [662, 234] on div "Seasonal Customer Experience Specialist" at bounding box center [693, 239] width 297 height 15
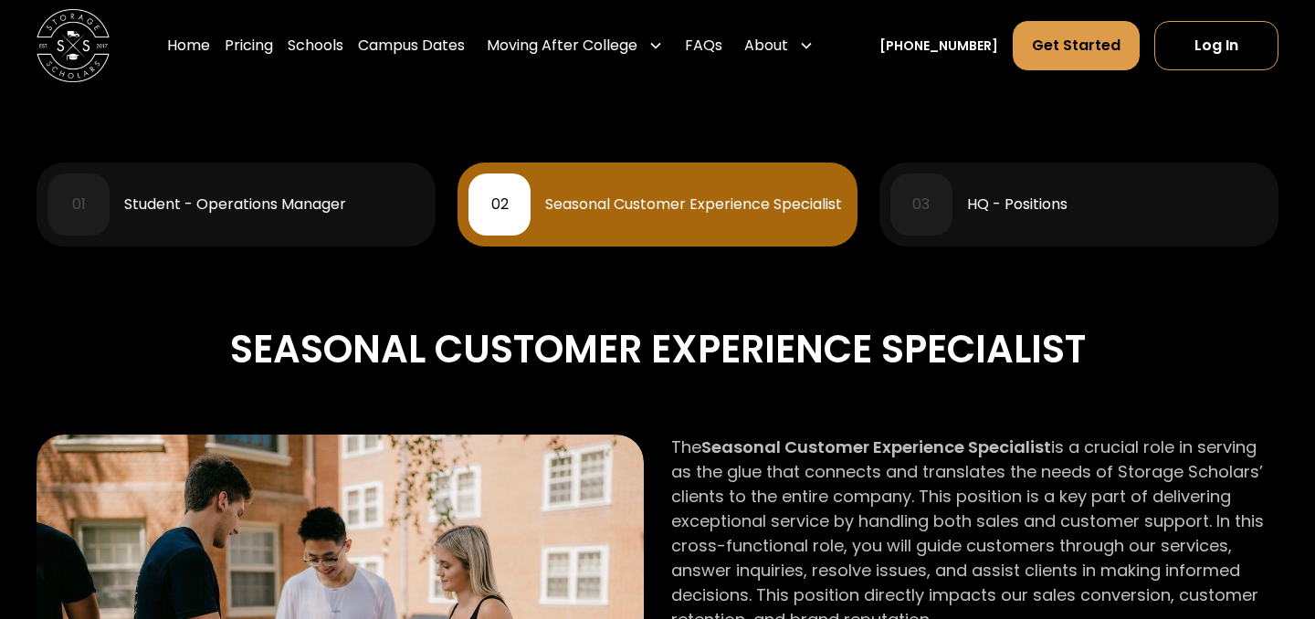
scroll to position [836, 0]
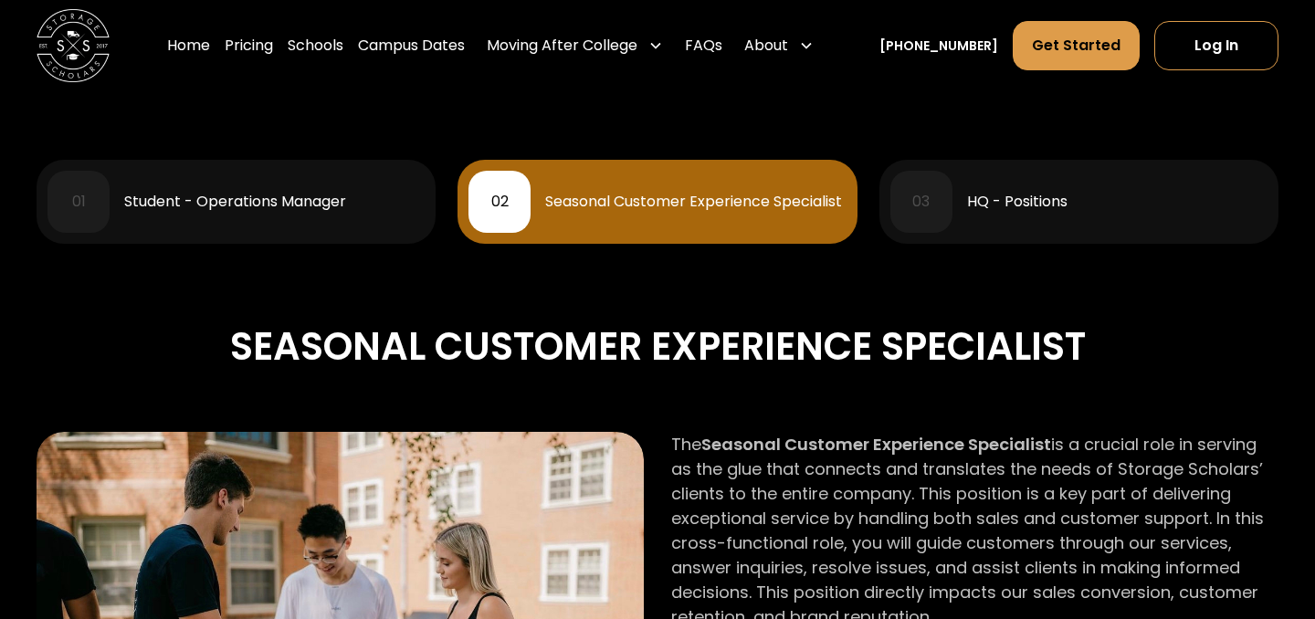
click at [298, 194] on div "Student - Operations Manager" at bounding box center [235, 201] width 222 height 15
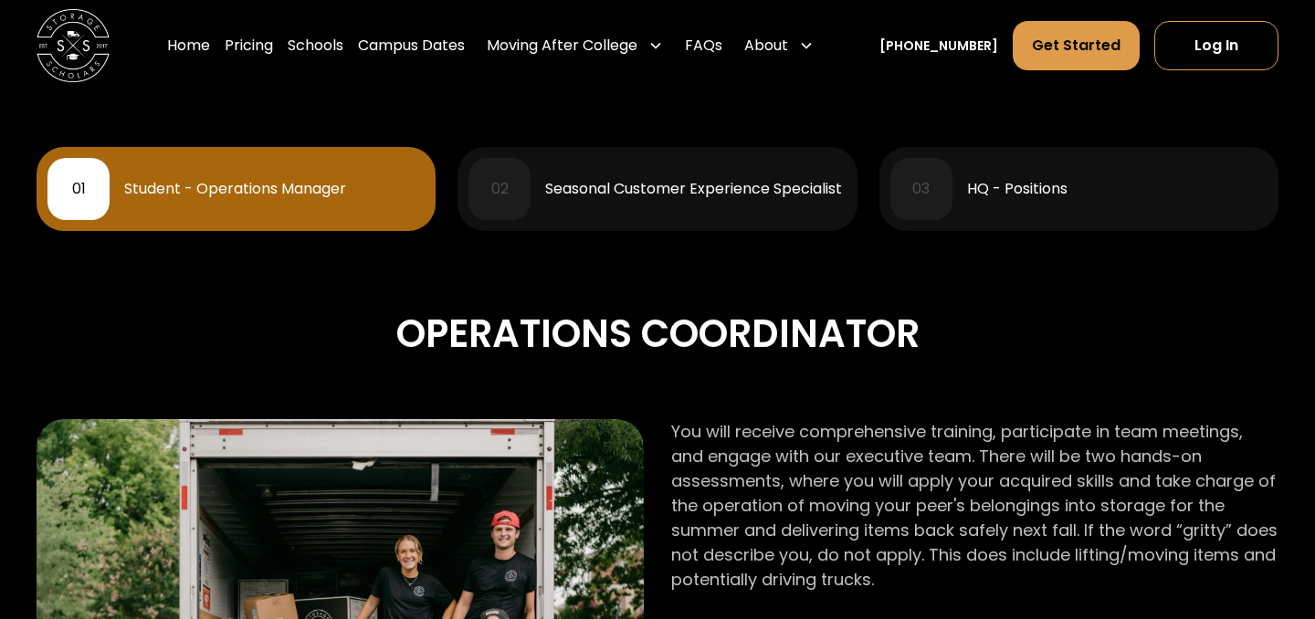
scroll to position [850, 0]
click at [655, 193] on div "Seasonal Customer Experience Specialist" at bounding box center [693, 188] width 297 height 15
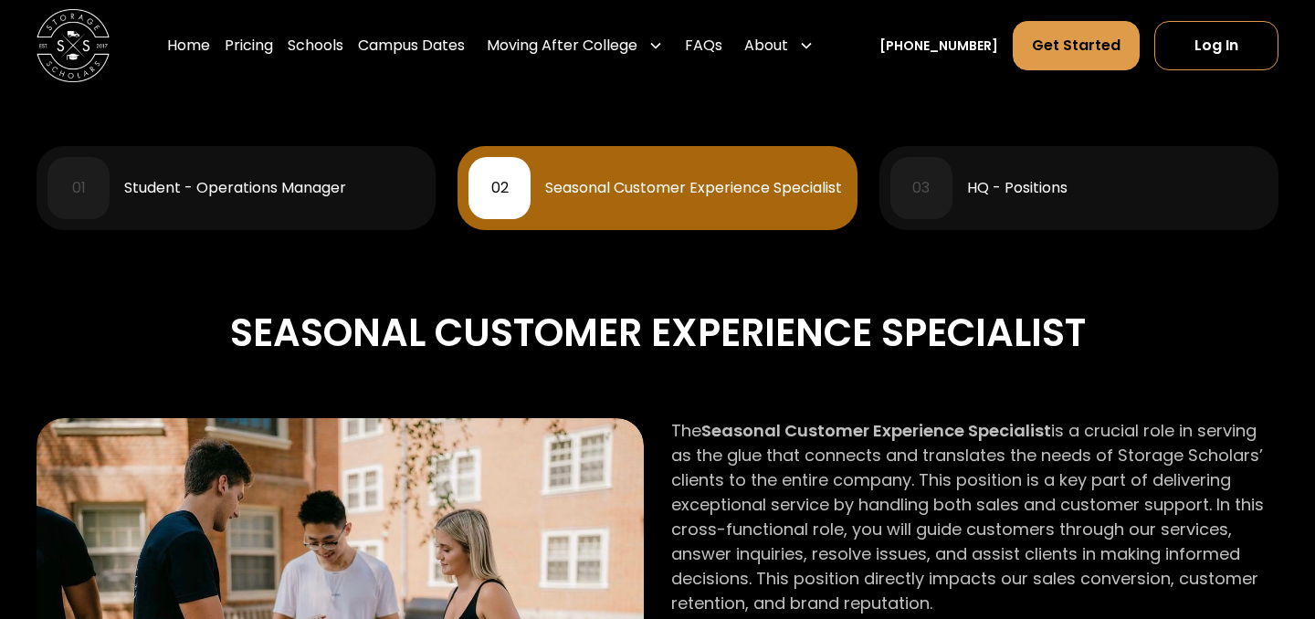
click at [1068, 194] on div "HQ - Positions" at bounding box center [1117, 188] width 300 height 15
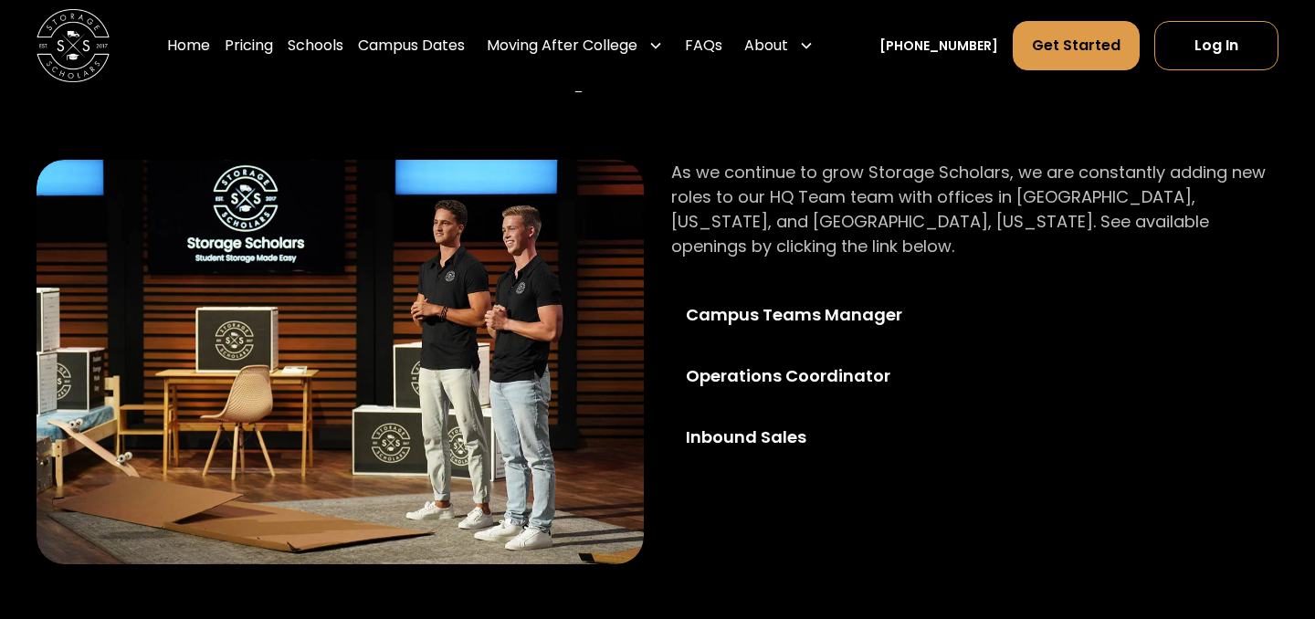
scroll to position [974, 0]
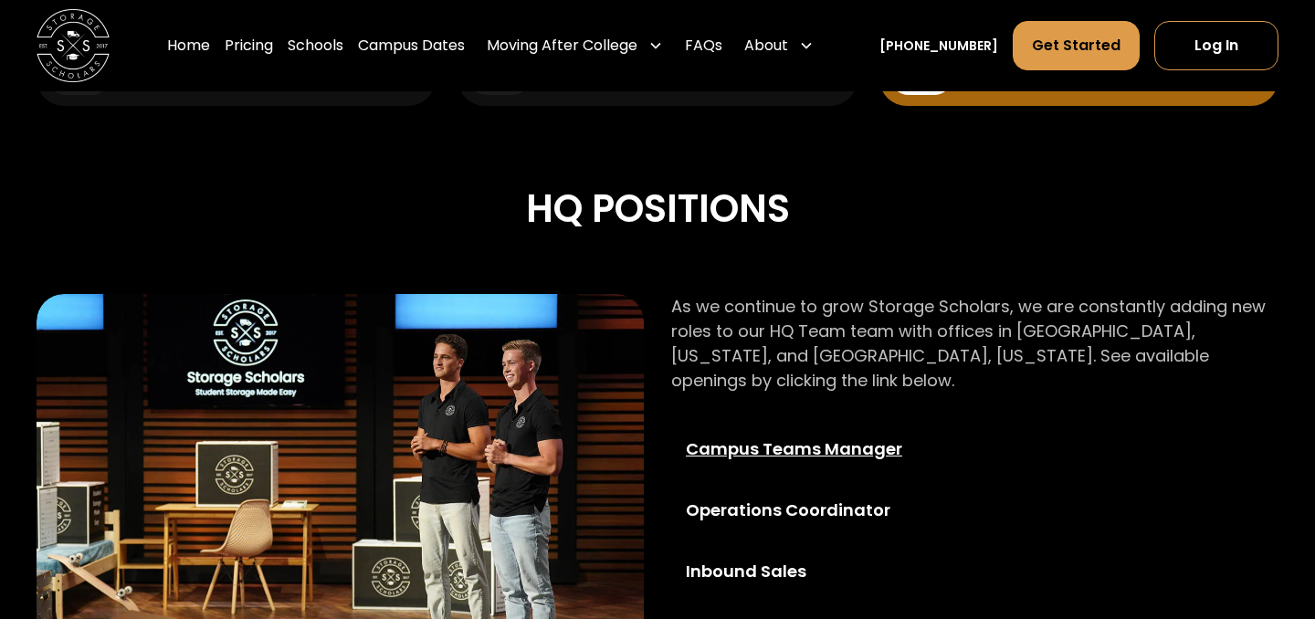
click at [778, 436] on div "Campus Teams Manager" at bounding box center [817, 448] width 263 height 25
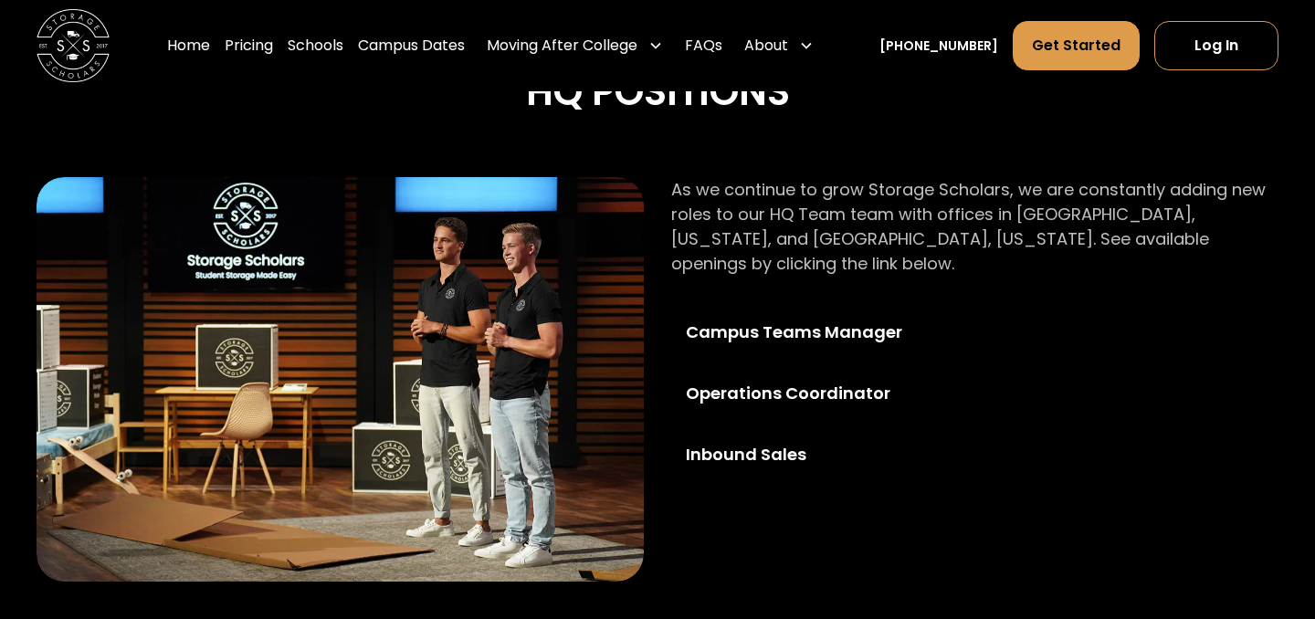
scroll to position [1118, 0]
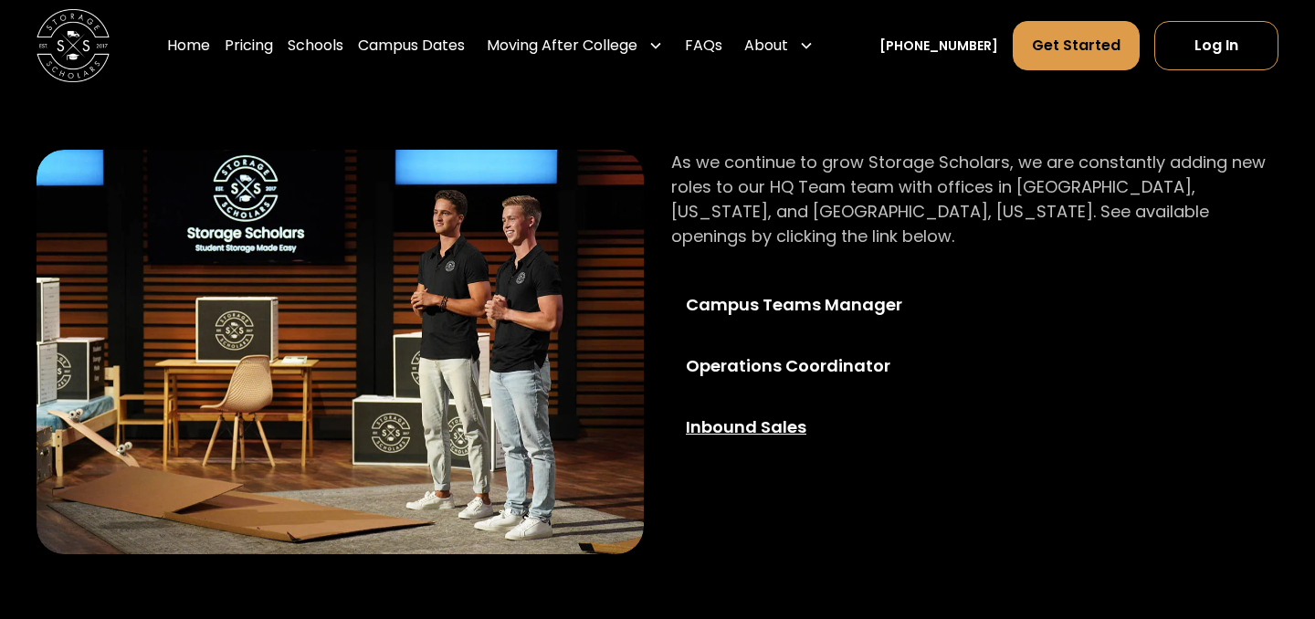
click at [767, 414] on div "Inbound Sales" at bounding box center [817, 426] width 263 height 25
